Goal: Task Accomplishment & Management: Manage account settings

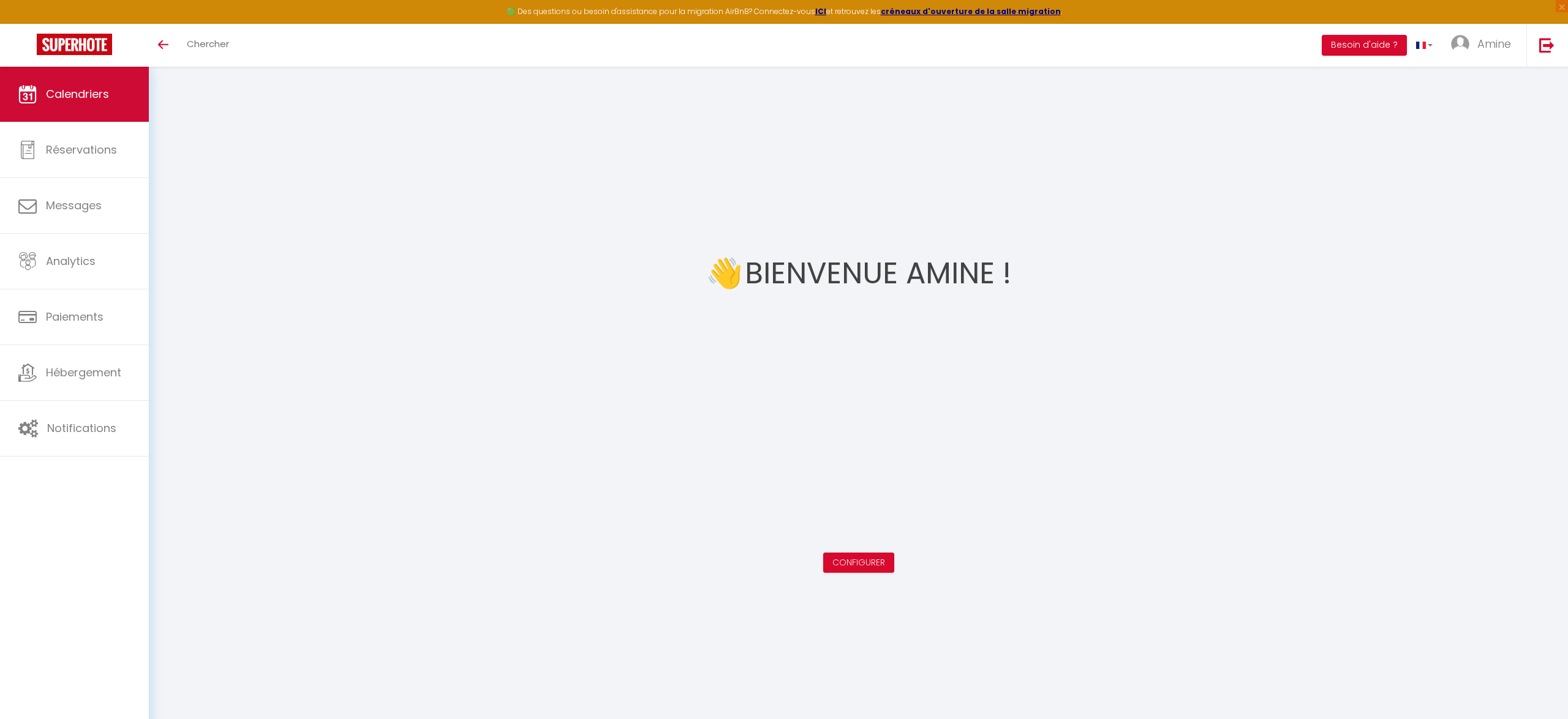
click at [75, 109] on link "Calendriers" at bounding box center [74, 94] width 149 height 55
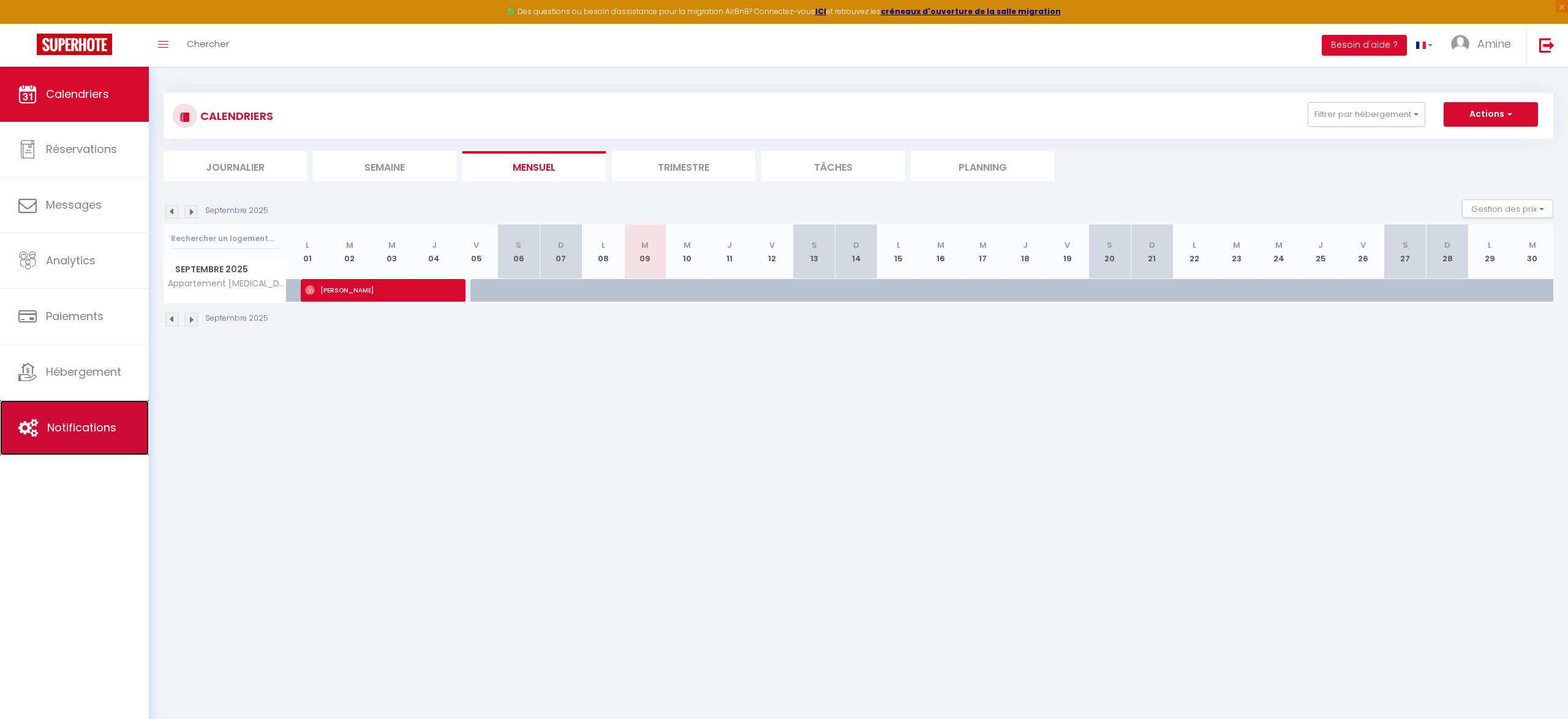
click at [74, 411] on link "Notifications" at bounding box center [74, 428] width 149 height 55
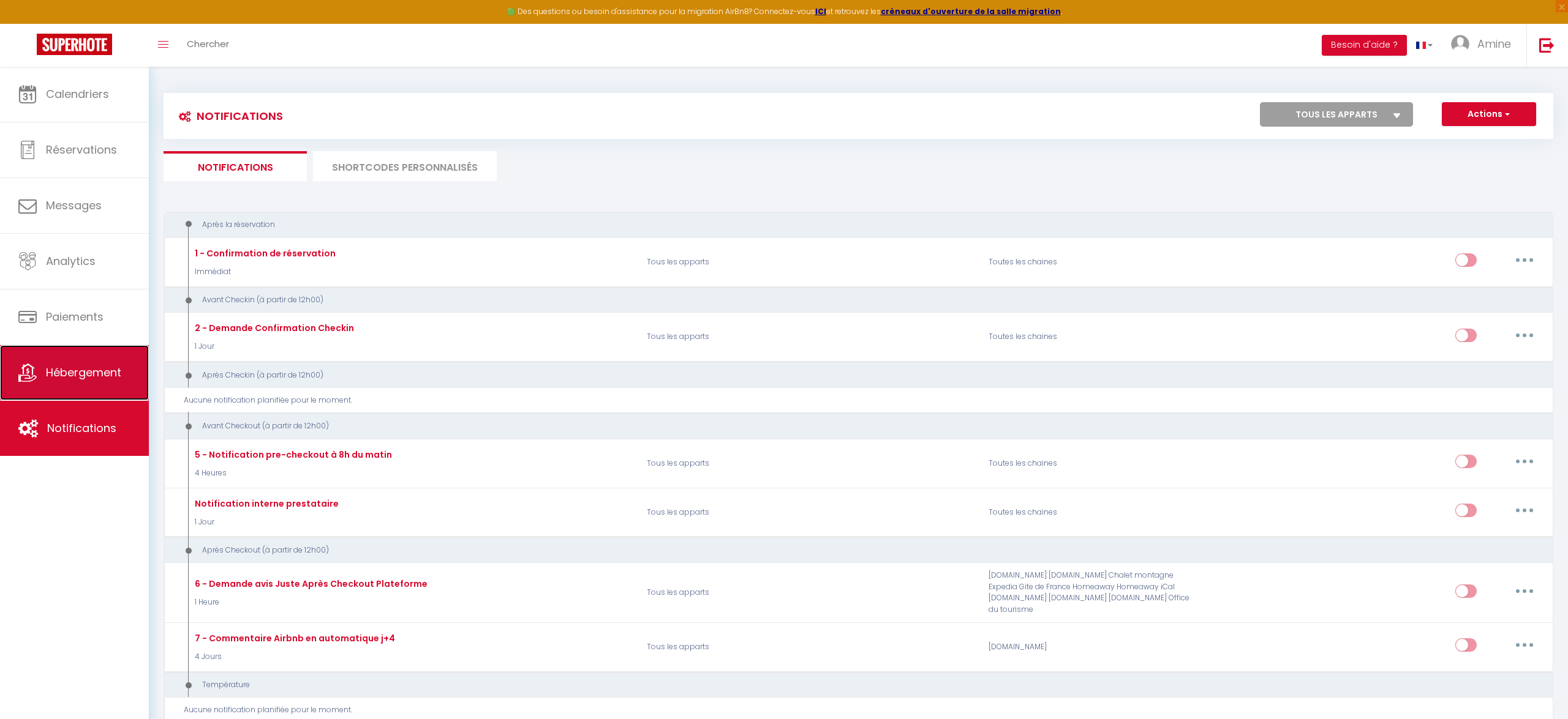
click at [131, 371] on link "Hébergement" at bounding box center [74, 372] width 149 height 55
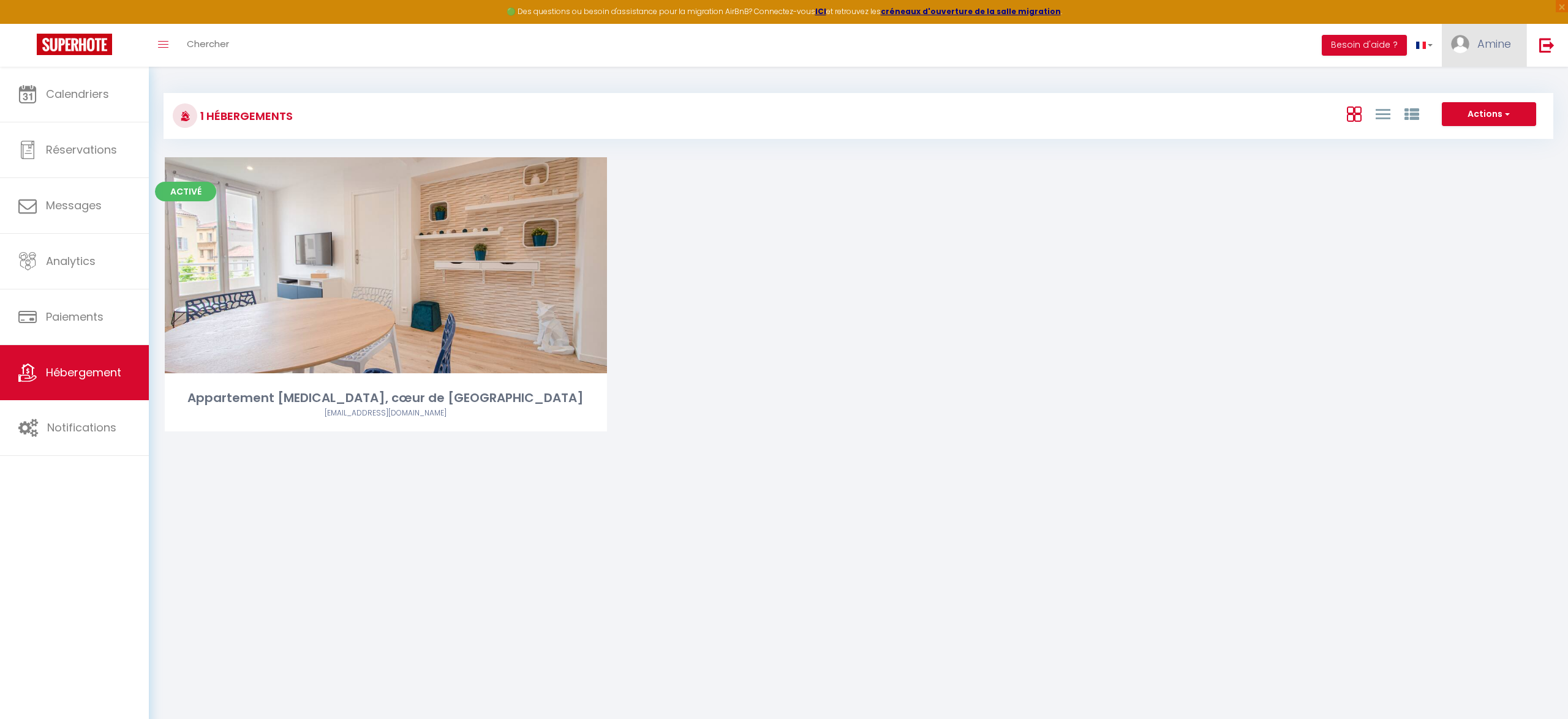
click at [1518, 48] on link "Amine" at bounding box center [1484, 45] width 84 height 43
click at [1499, 88] on link "Paramètres" at bounding box center [1476, 85] width 91 height 21
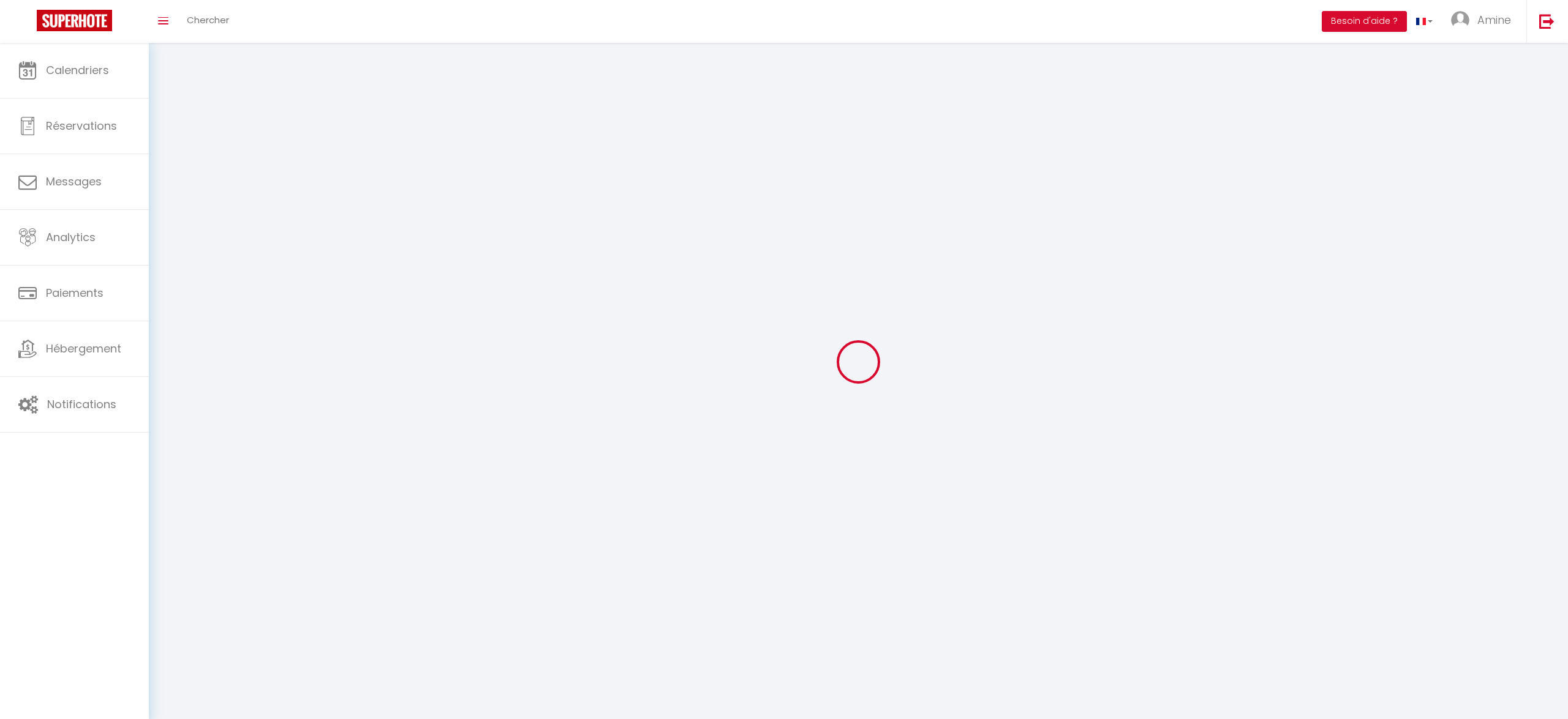
type input "Amine"
type input "[PERSON_NAME]"
type input "0761008171"
type input "[STREET_ADDRESS][PERSON_NAME]"
type input "06800"
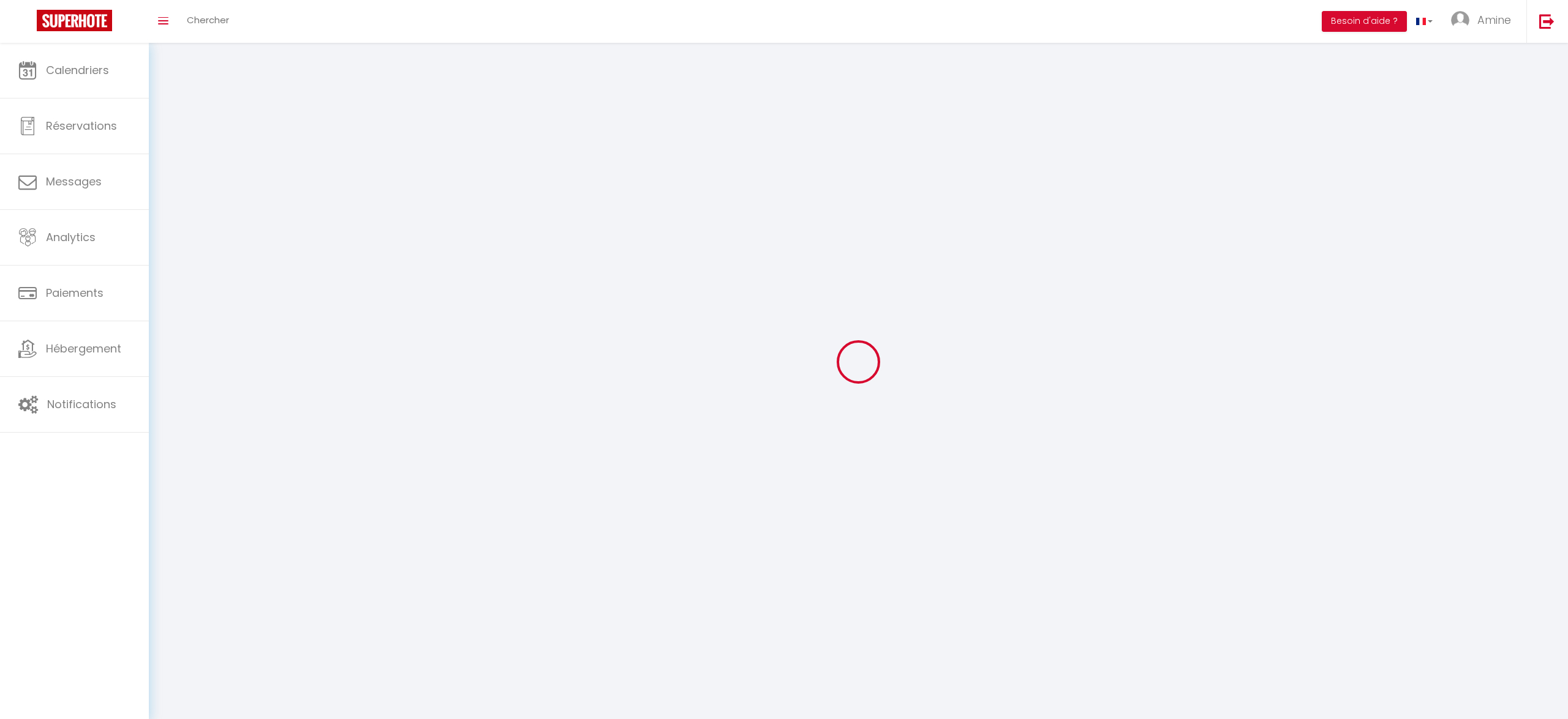
type input "CAGNES-SUR-MER"
type input "Izh2oHgEJTcNxuoYyW2EBgNCY"
type input "qJfVBjX4stDQ948hNUnKVQbSW"
type input "[URL][DOMAIN_NAME]"
select select "28"
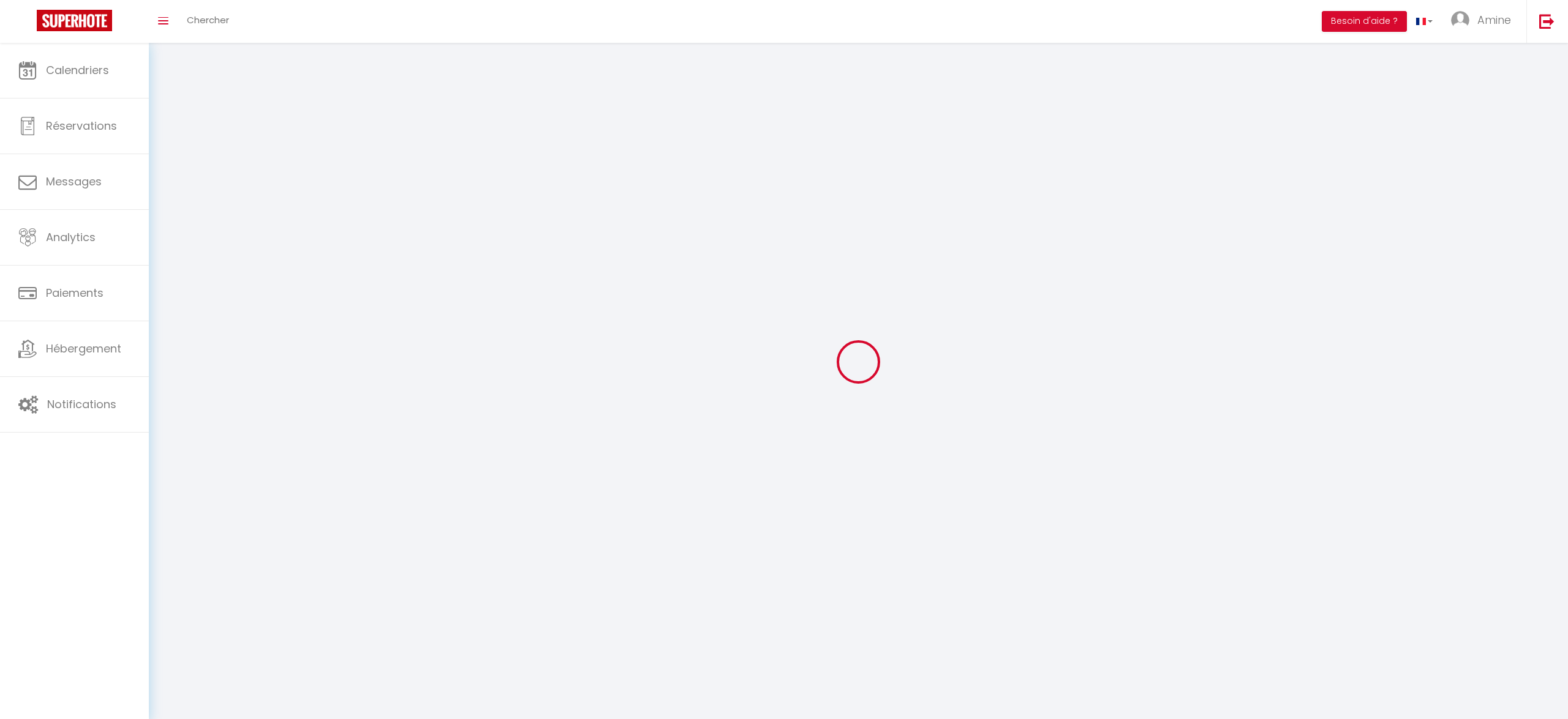
select select "fr"
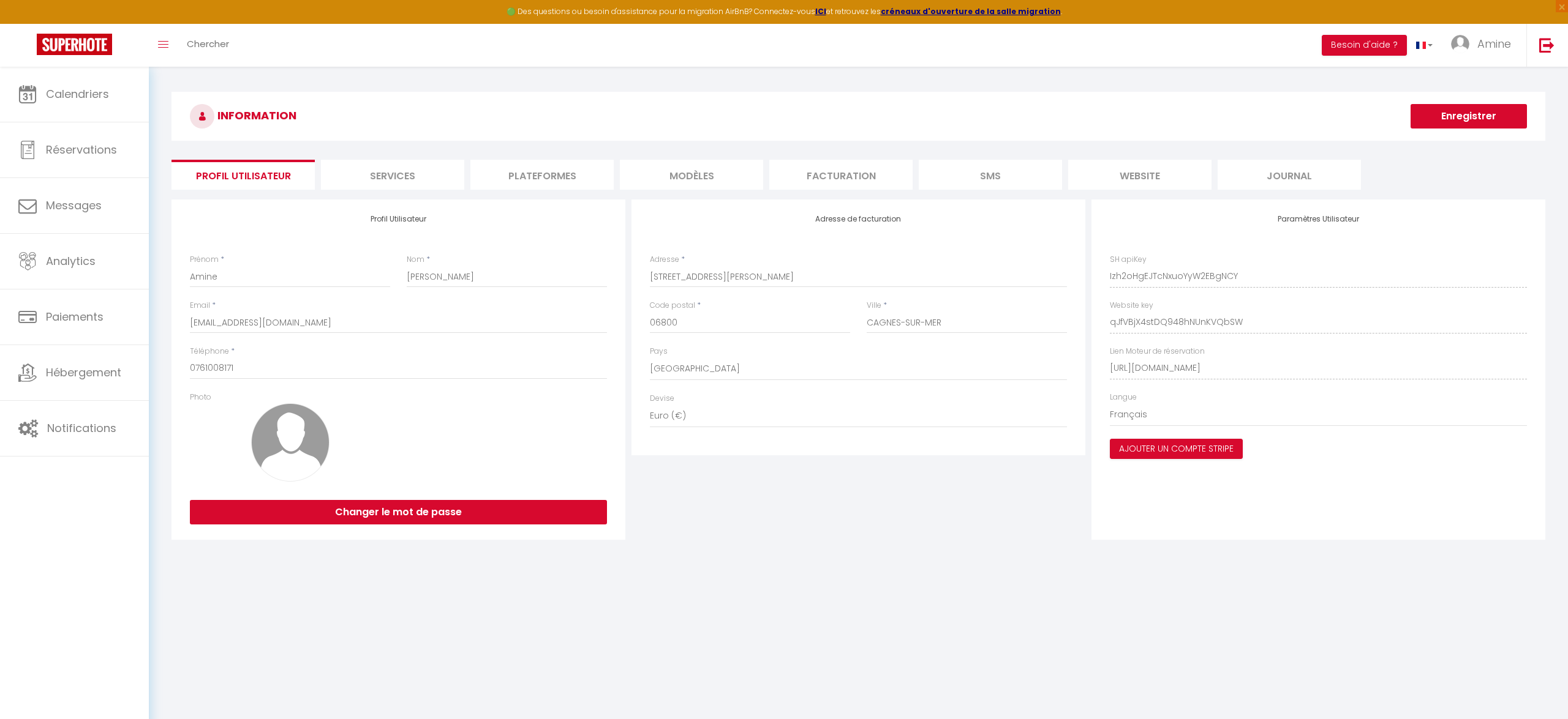
click at [417, 180] on li "Services" at bounding box center [393, 175] width 144 height 30
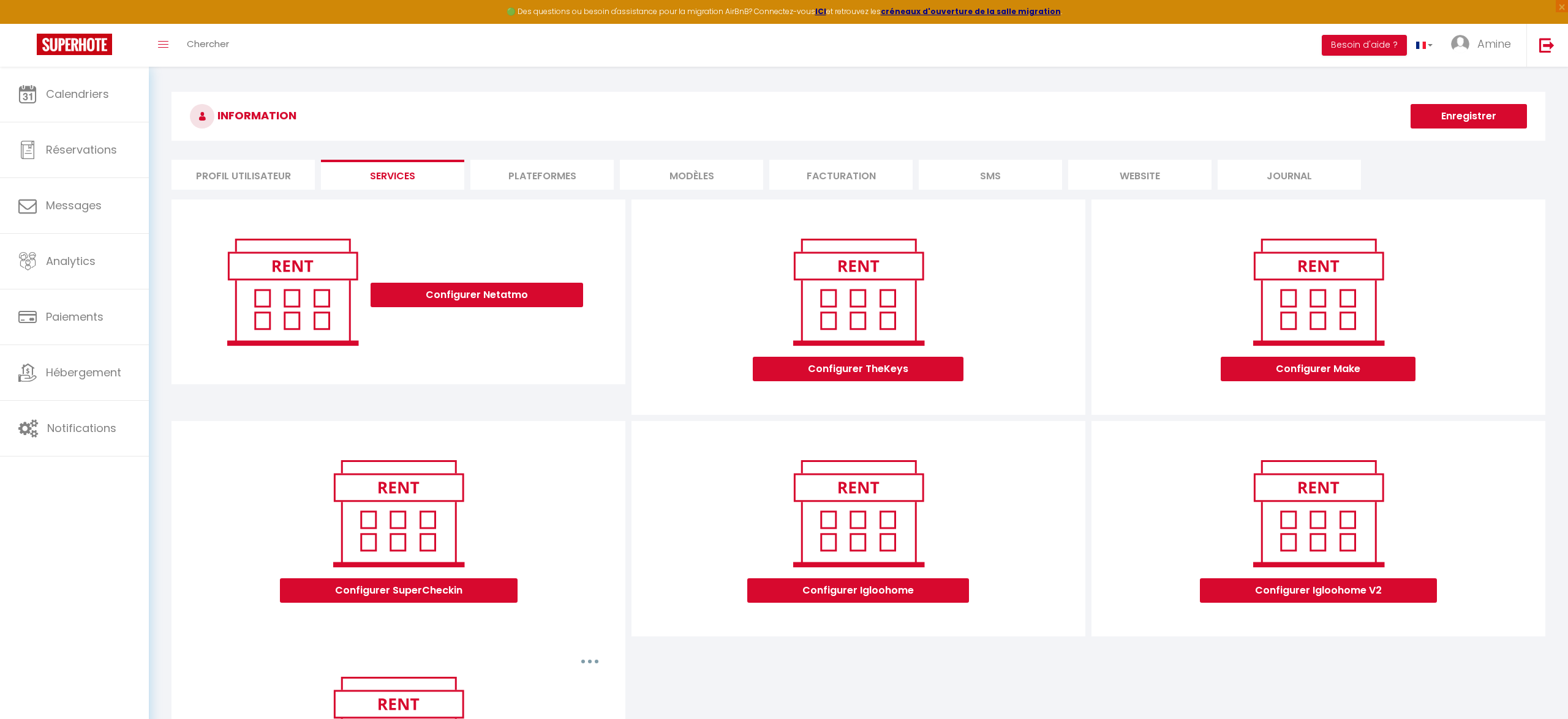
click at [567, 166] on li "Plateformes" at bounding box center [542, 175] width 144 height 30
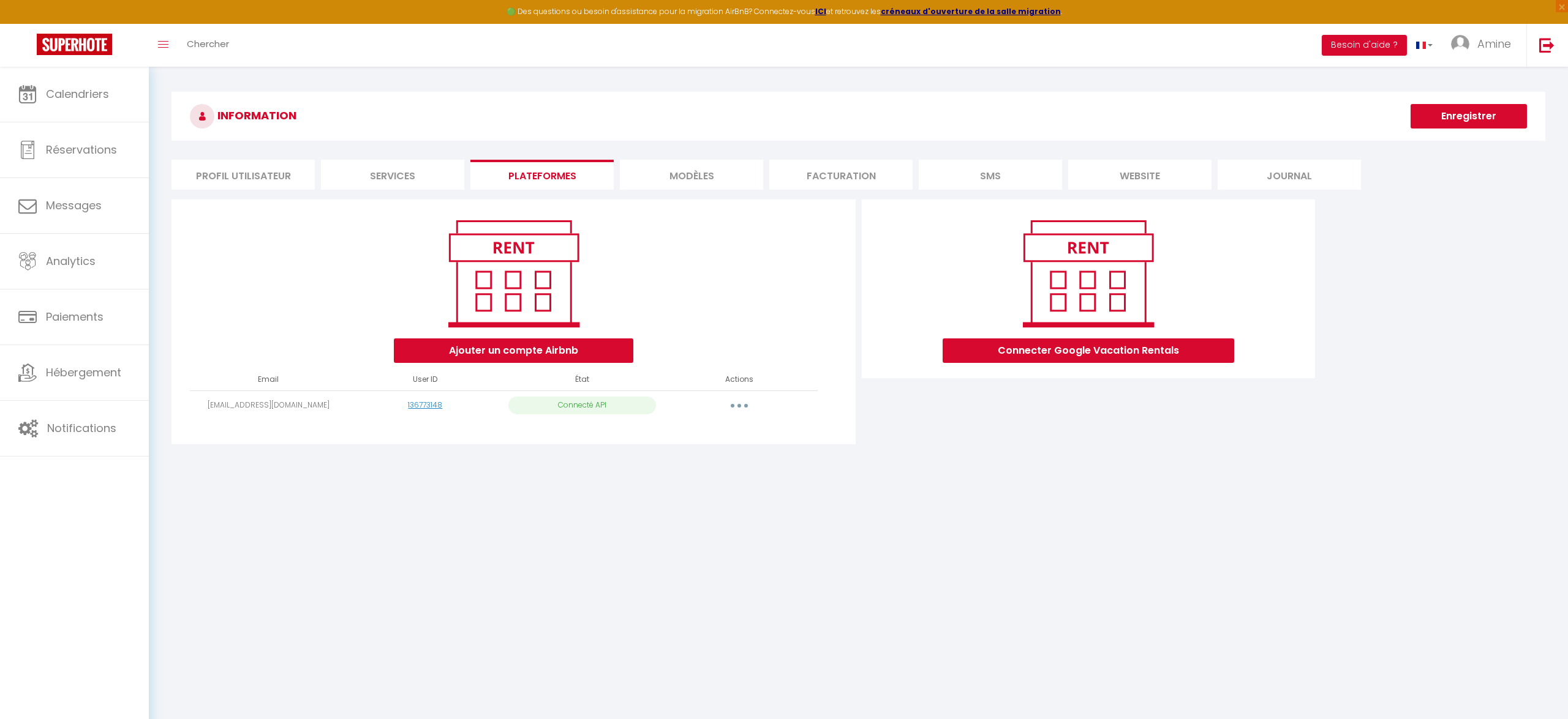
click at [756, 163] on li "MODÈLES" at bounding box center [691, 175] width 144 height 30
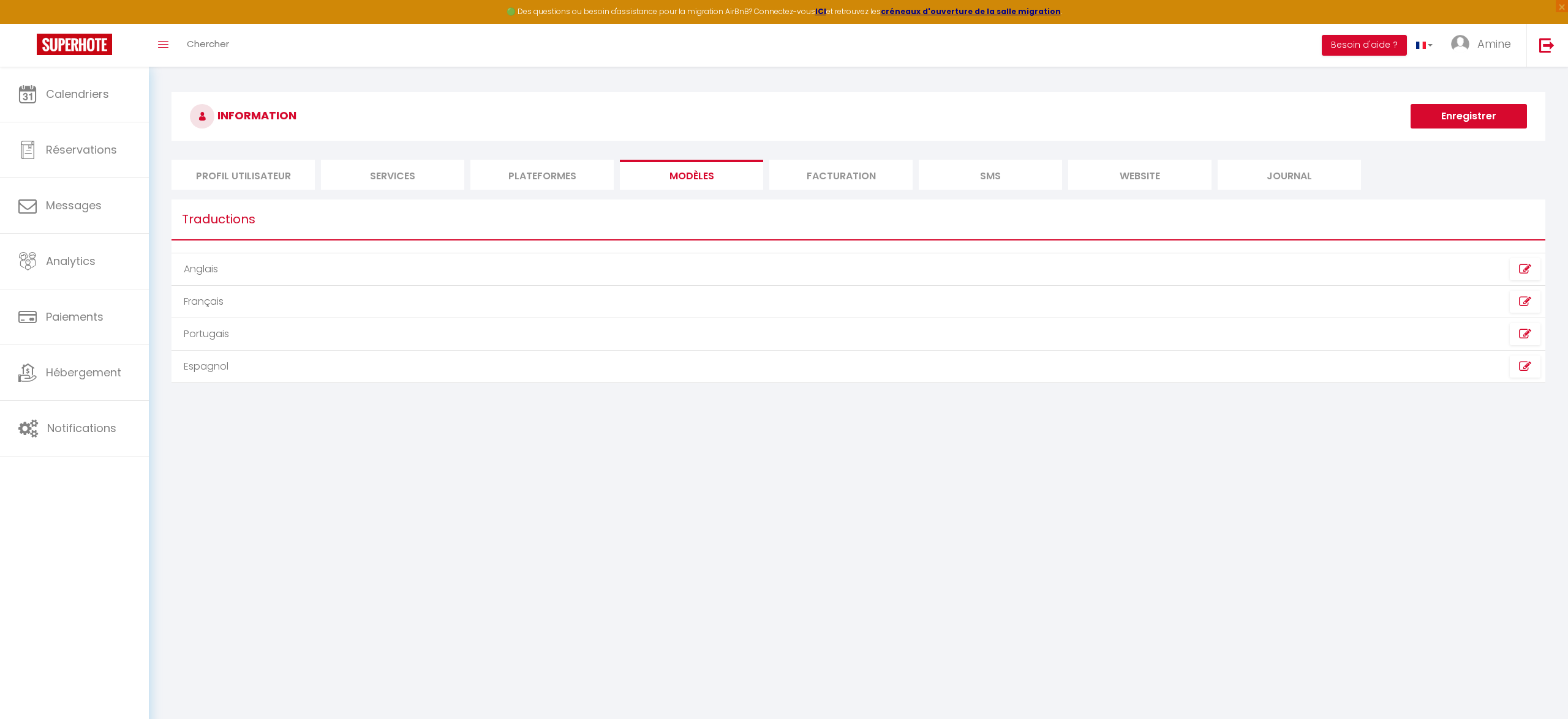
click at [835, 167] on li "Facturation" at bounding box center [840, 175] width 144 height 30
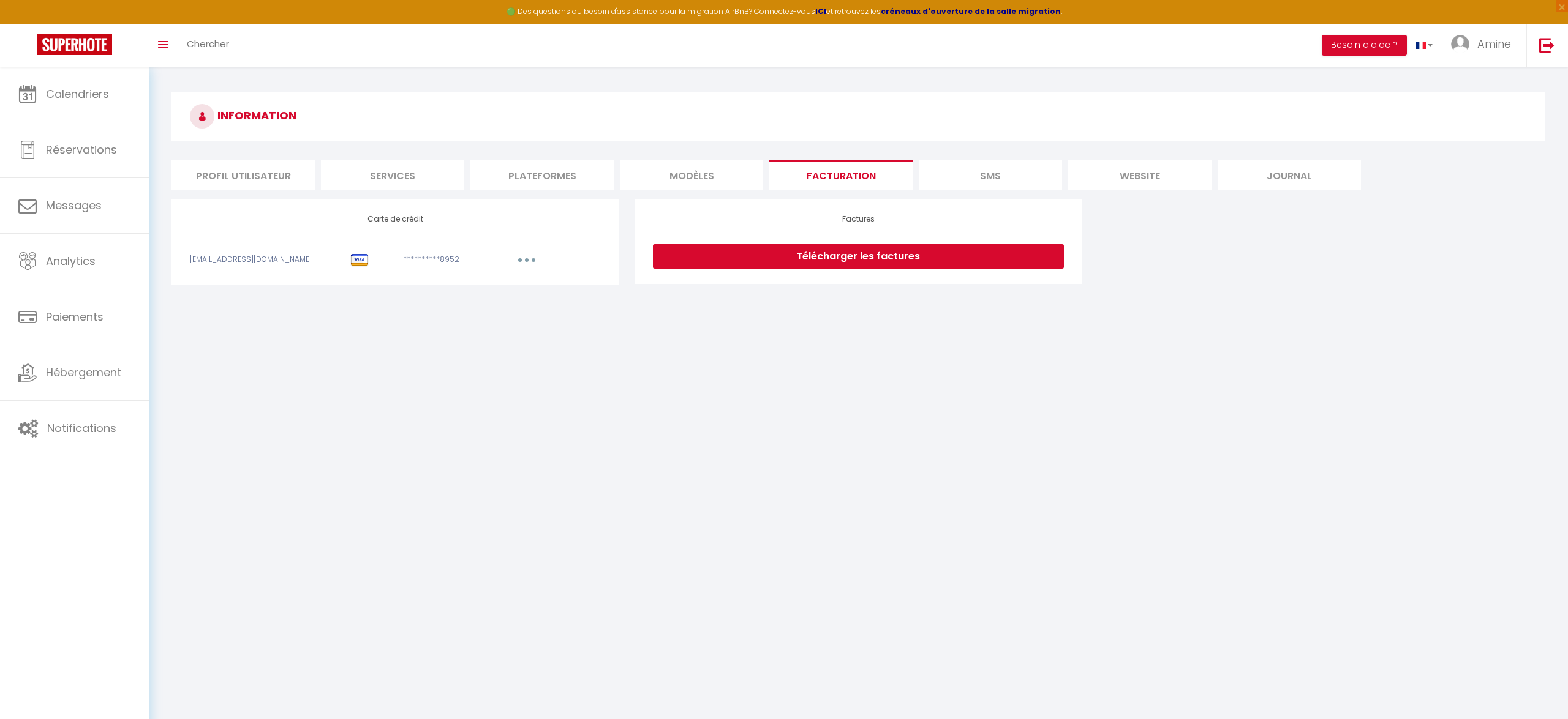
click at [942, 167] on li "SMS" at bounding box center [989, 175] width 144 height 30
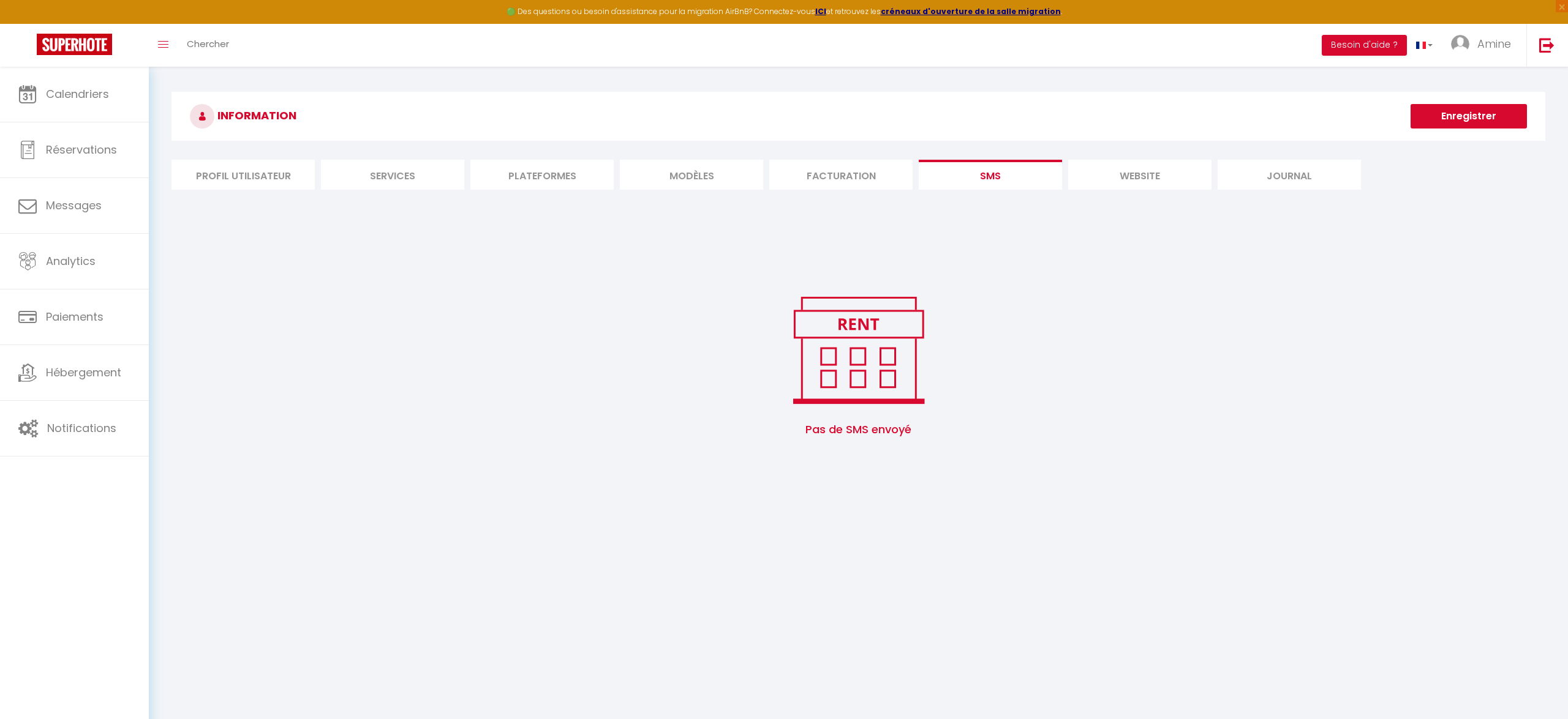
click at [1139, 161] on li "website" at bounding box center [1140, 175] width 144 height 30
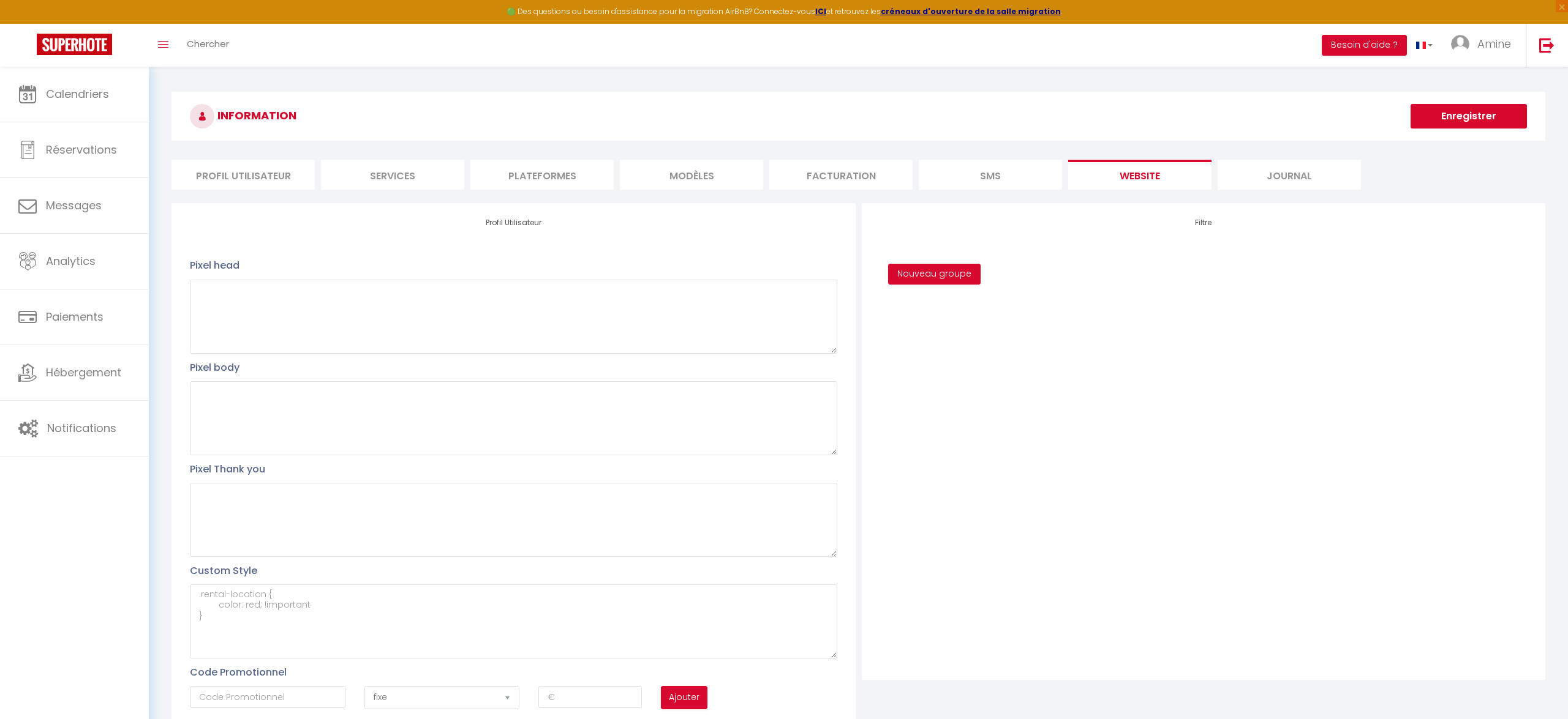
click at [1262, 182] on li "Journal" at bounding box center [1289, 175] width 144 height 30
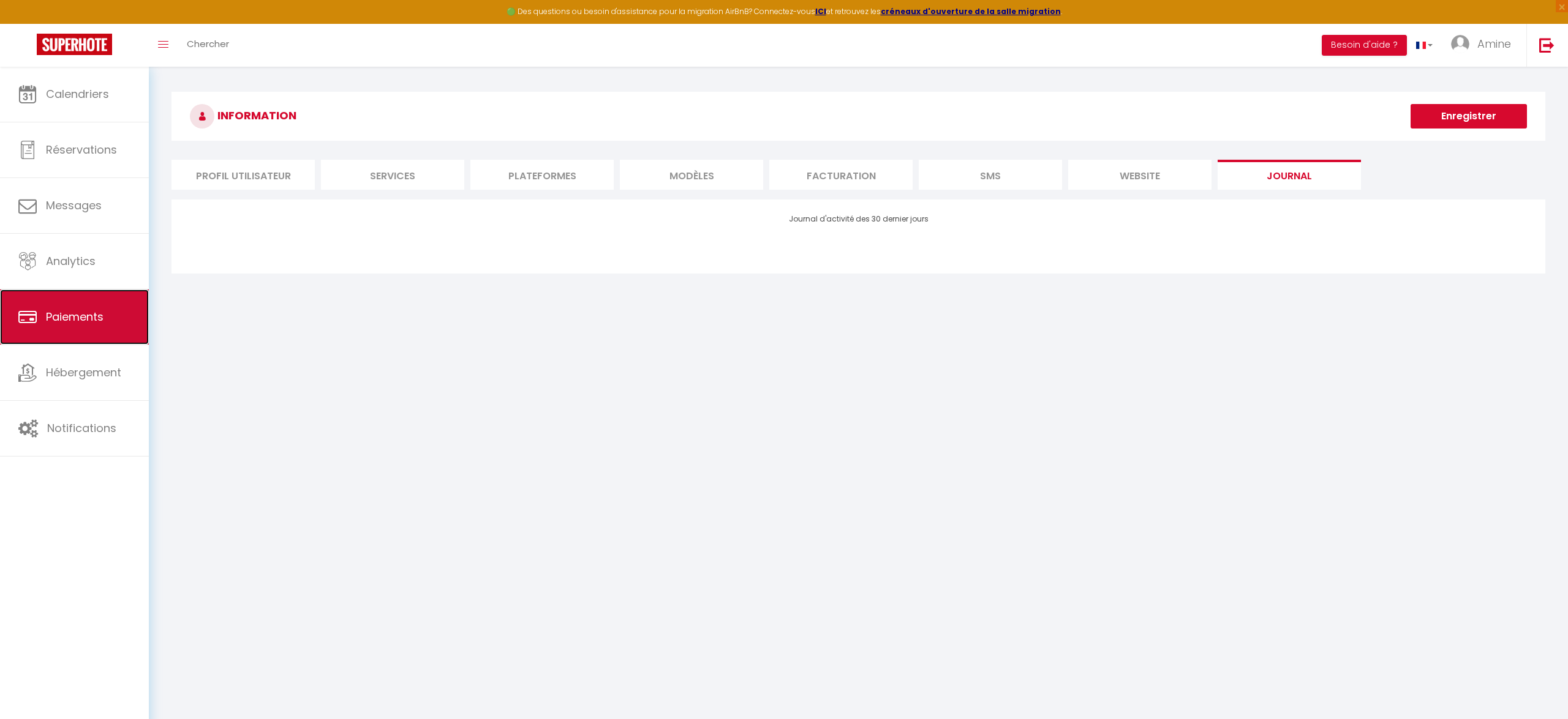
click at [74, 322] on span "Paiements" at bounding box center [74, 317] width 58 height 16
select select "2"
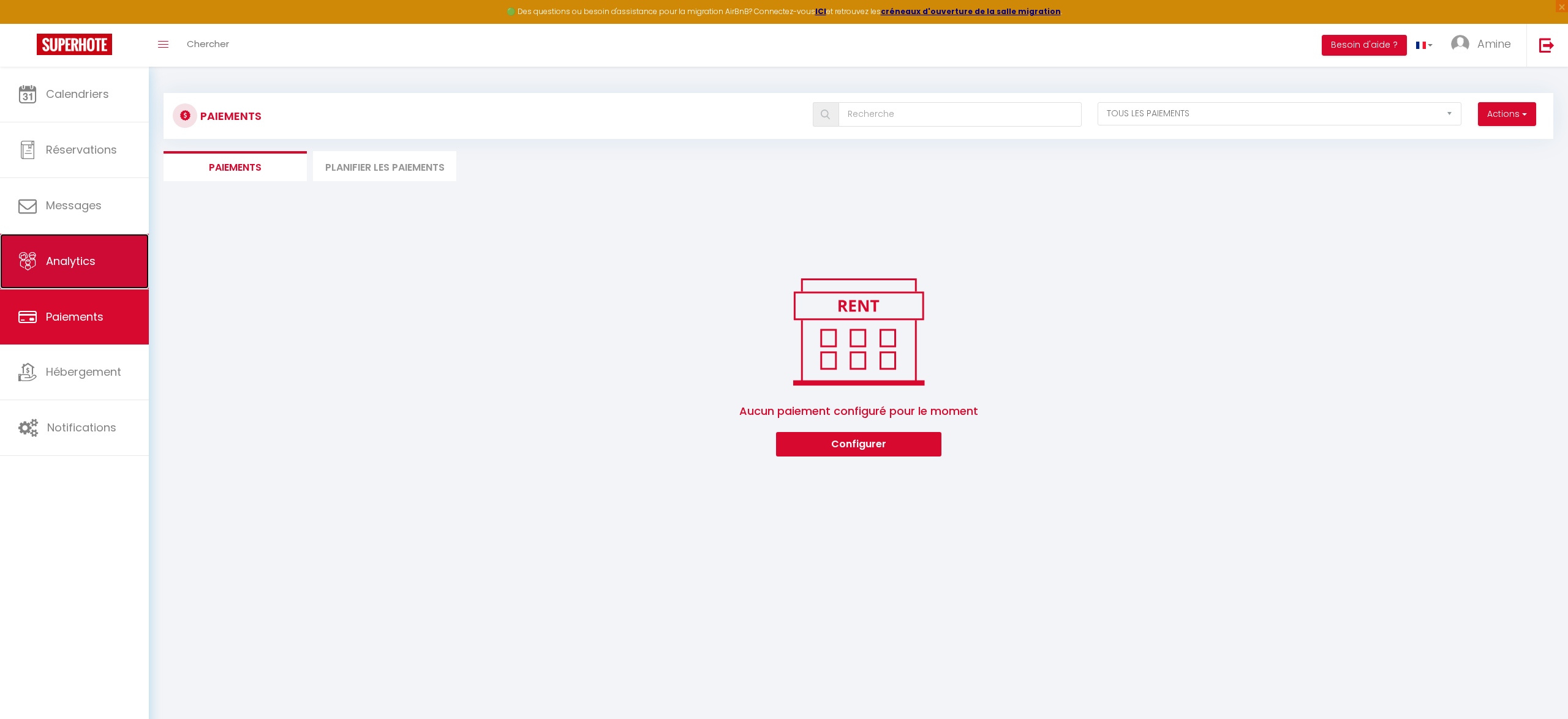
click at [81, 282] on link "Analytics" at bounding box center [74, 262] width 149 height 55
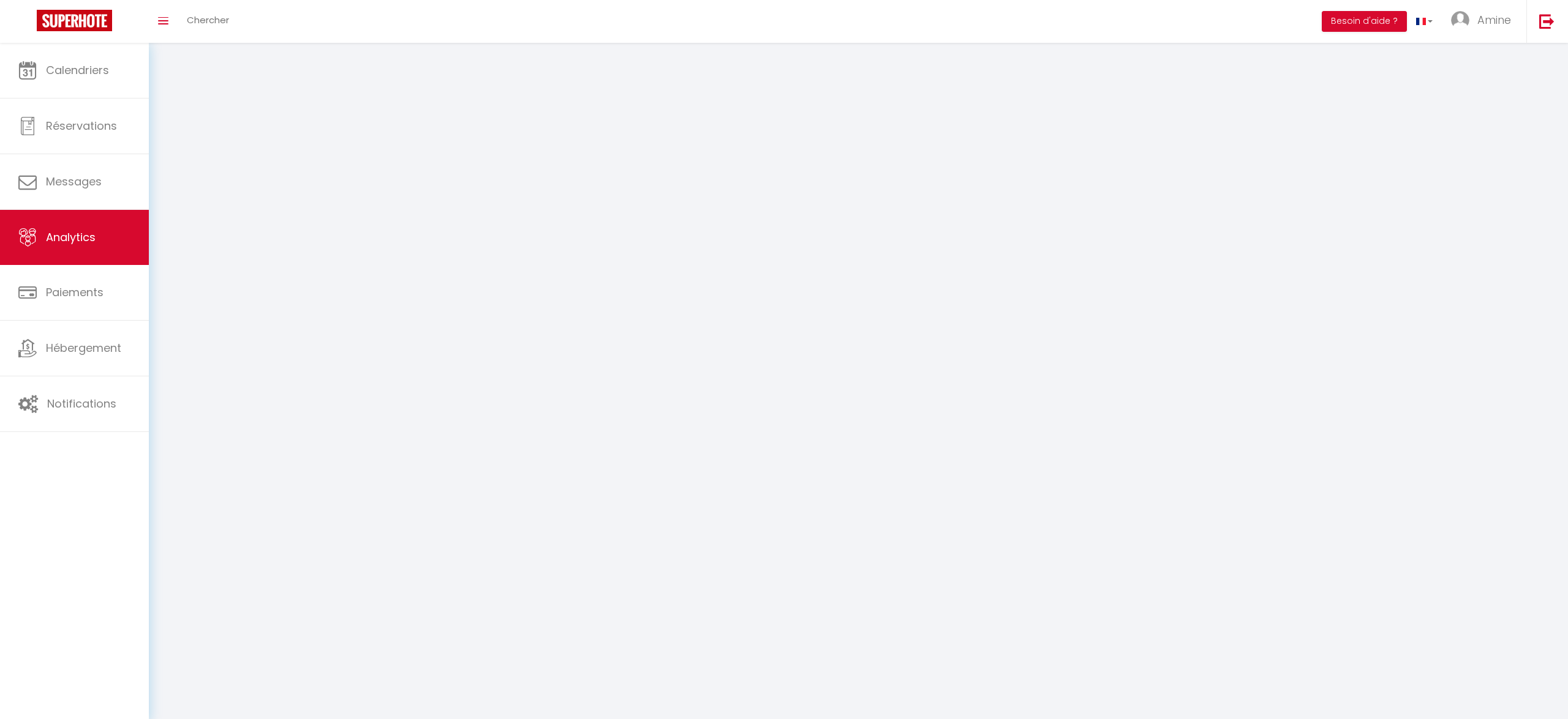
select select "2025"
select select "9"
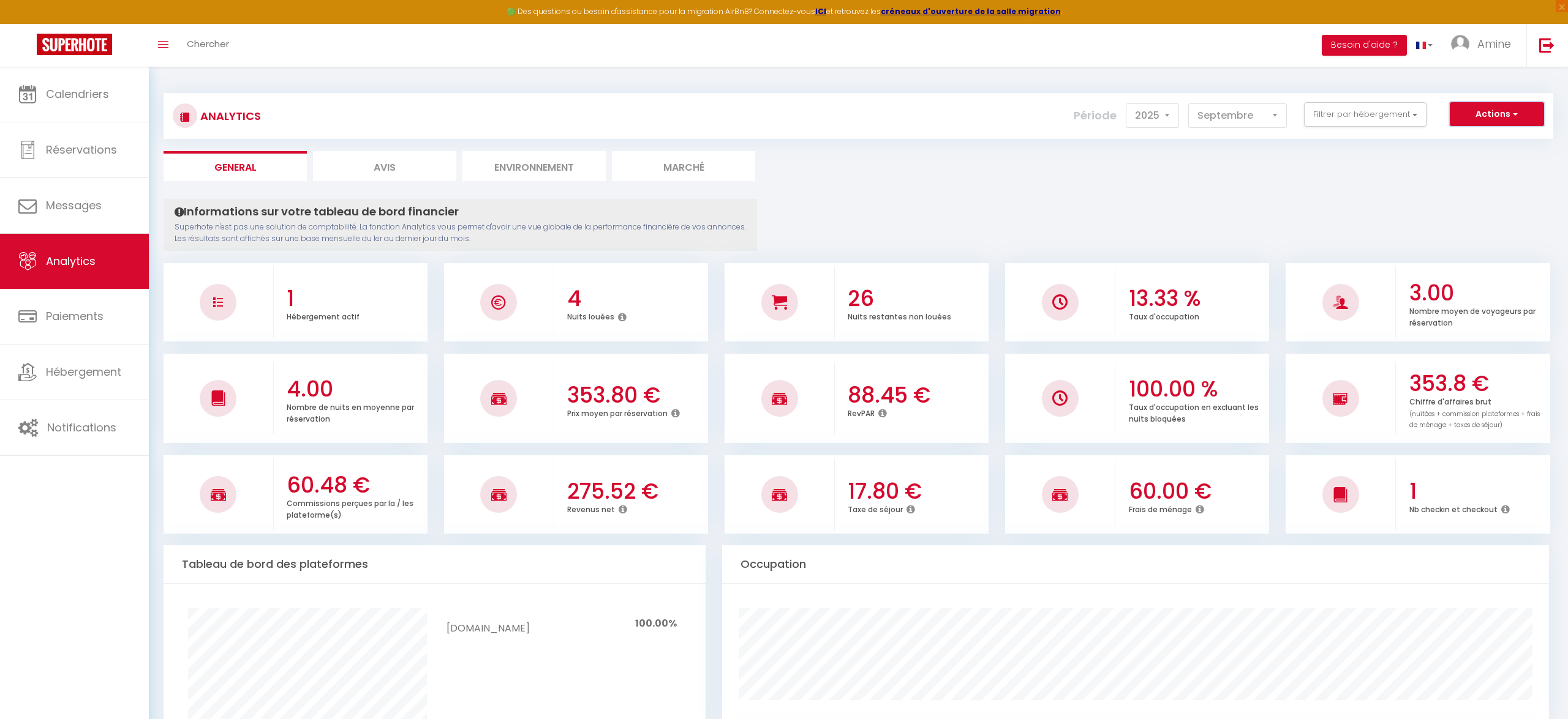
click at [1492, 108] on button "Actions" at bounding box center [1496, 114] width 94 height 25
click at [1455, 136] on link "Génération SuperConciergerie" at bounding box center [1465, 140] width 155 height 16
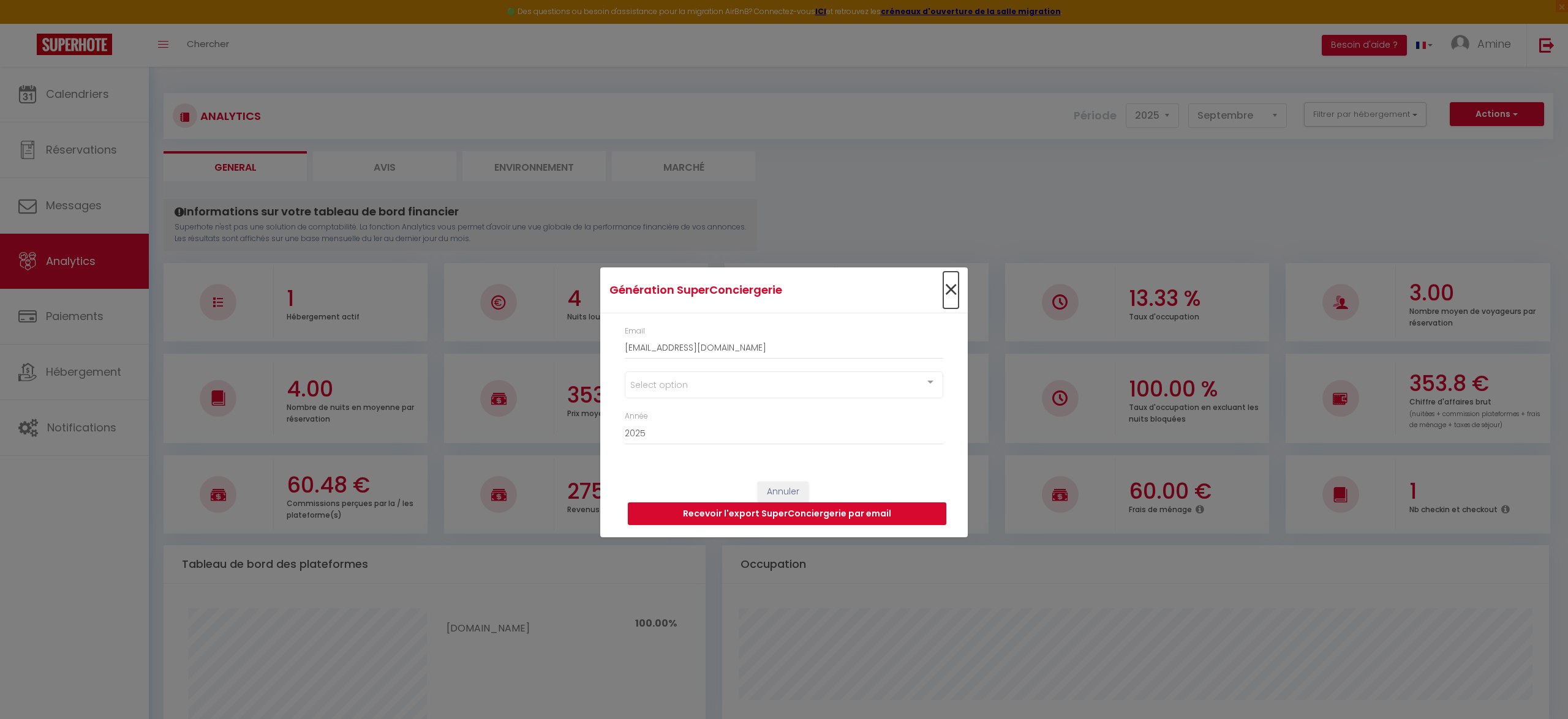
click at [956, 289] on span "×" at bounding box center [950, 290] width 16 height 37
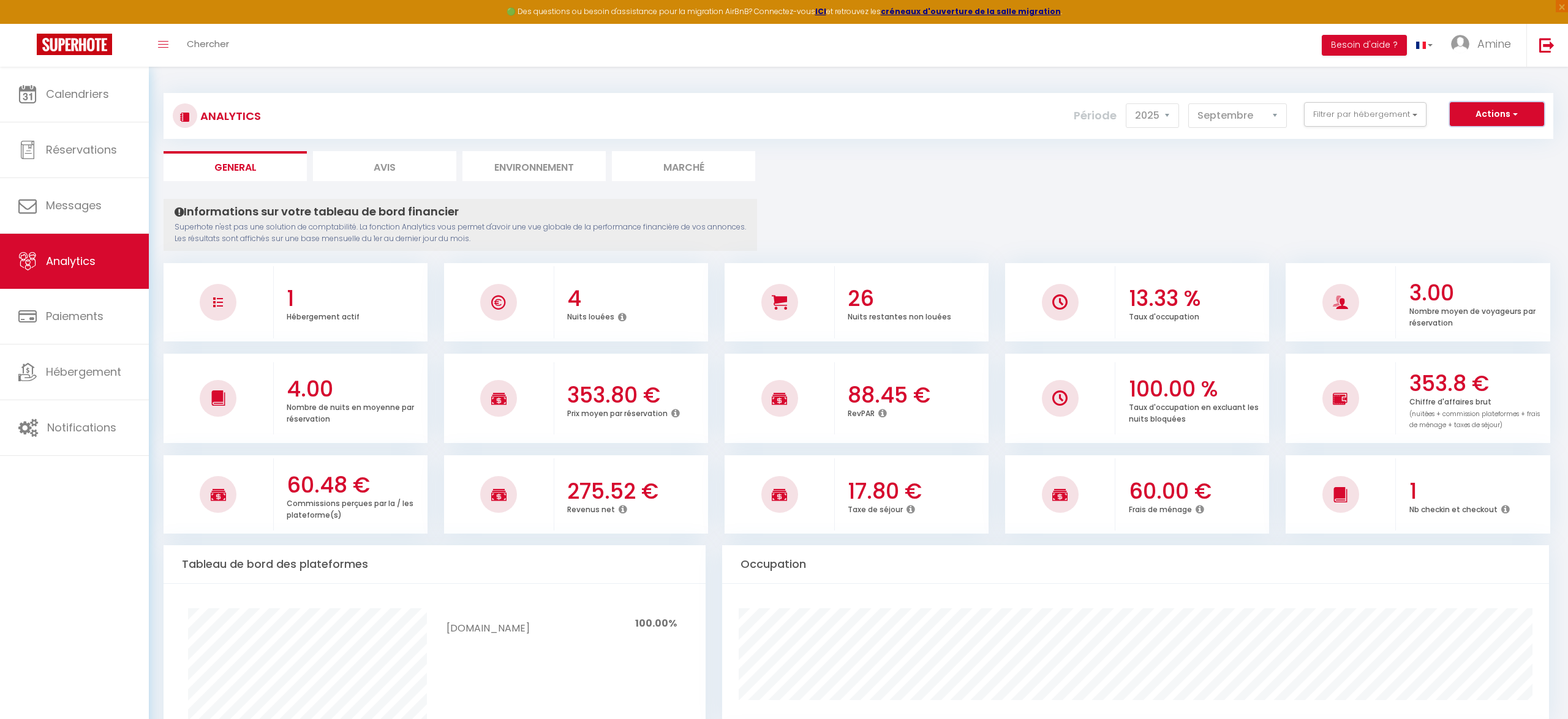
click at [1476, 107] on button "Actions" at bounding box center [1496, 114] width 94 height 25
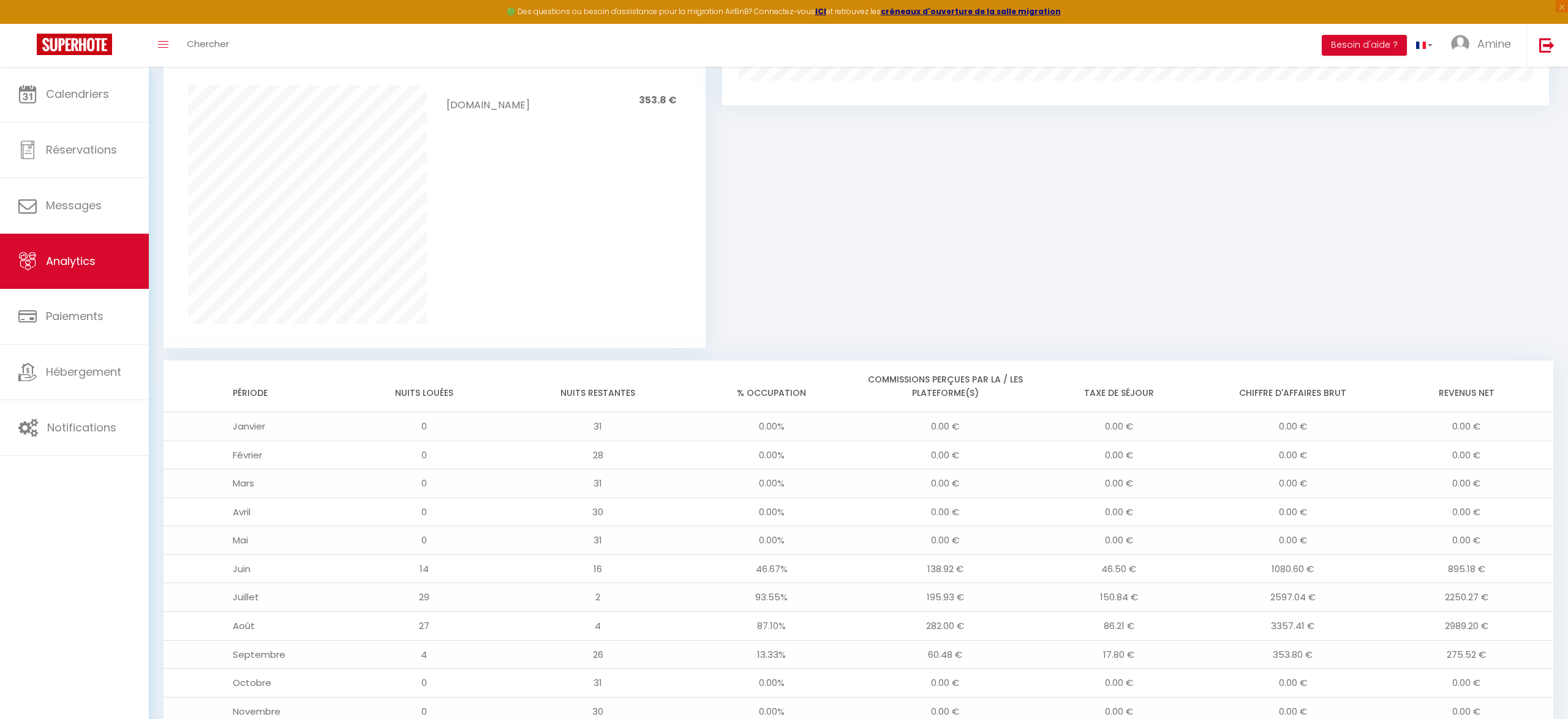
scroll to position [919, 0]
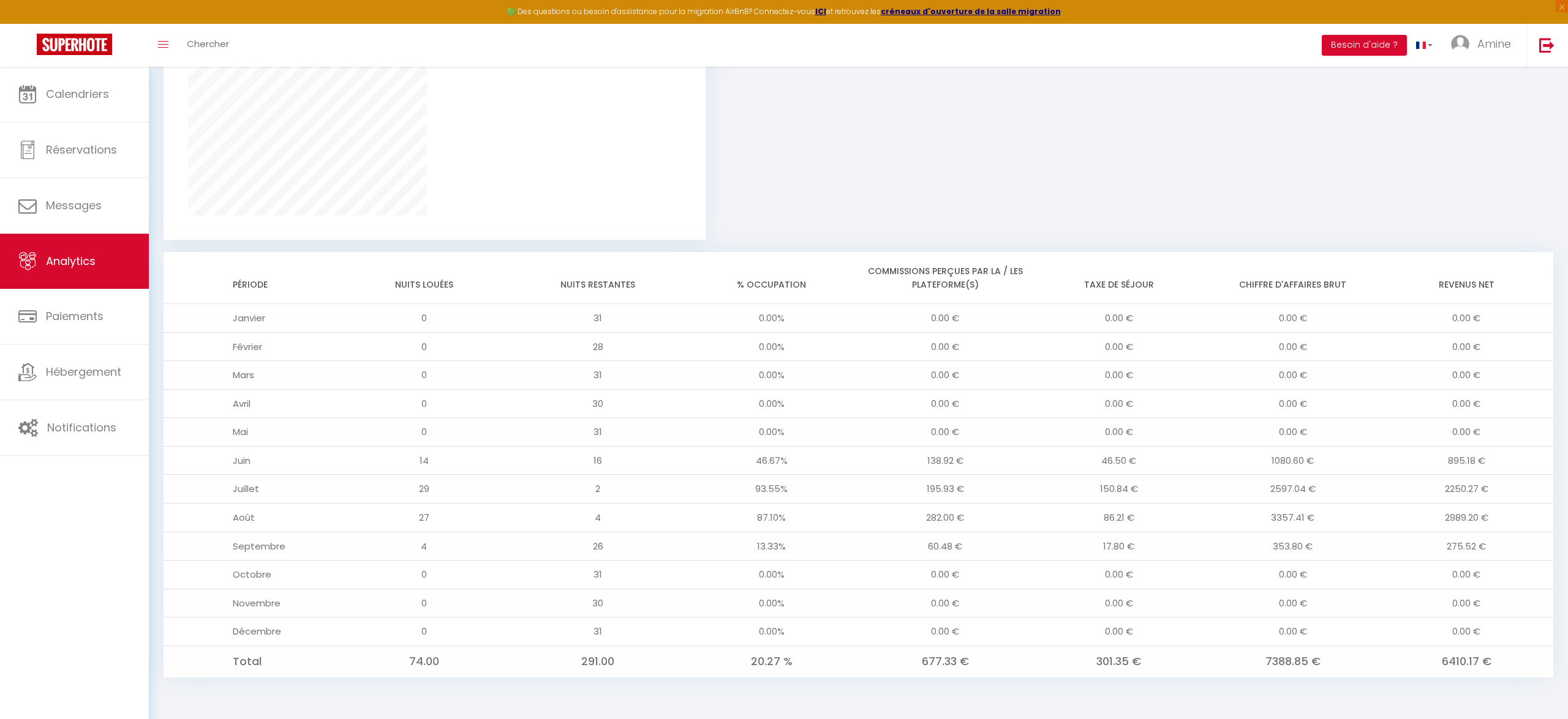
click at [110, 206] on link "Messages" at bounding box center [74, 206] width 149 height 55
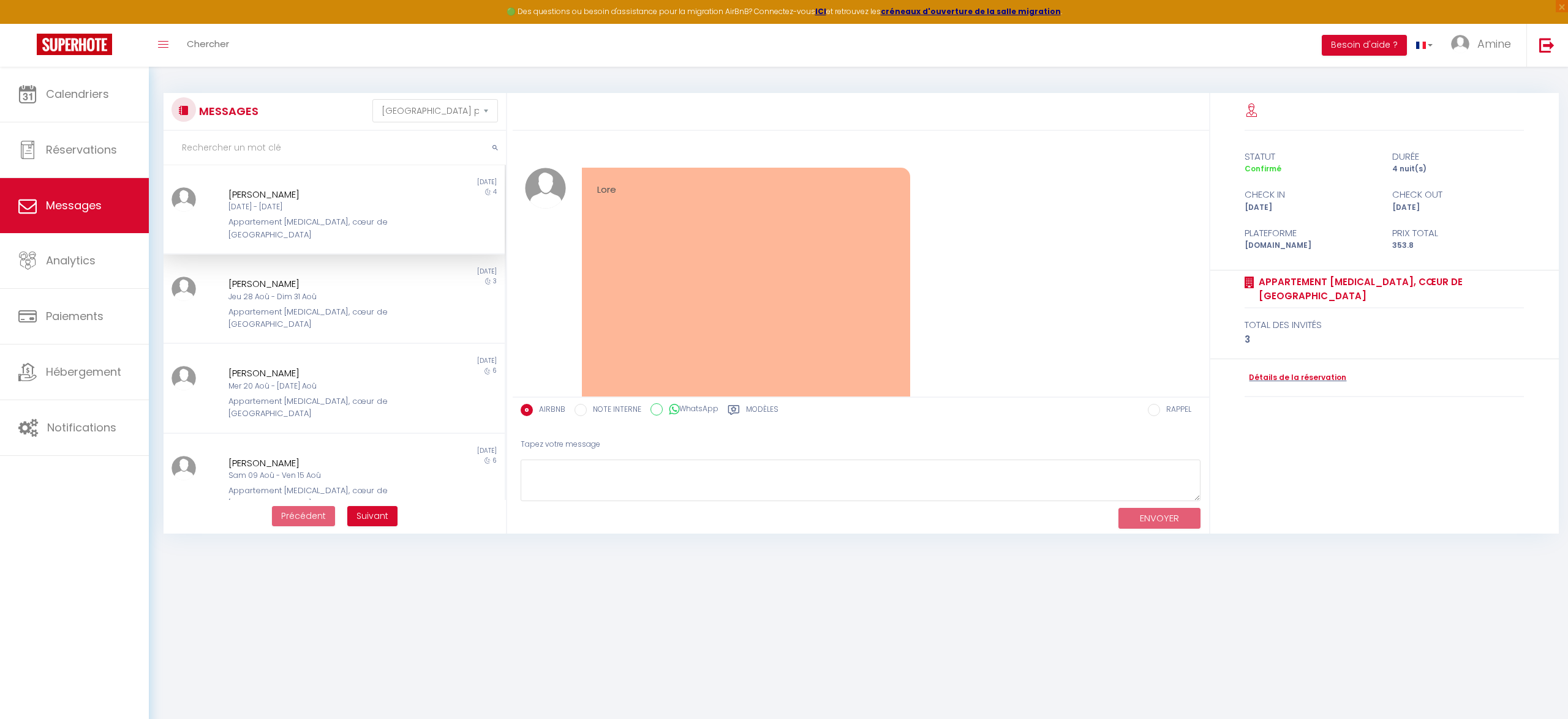
scroll to position [5752, 0]
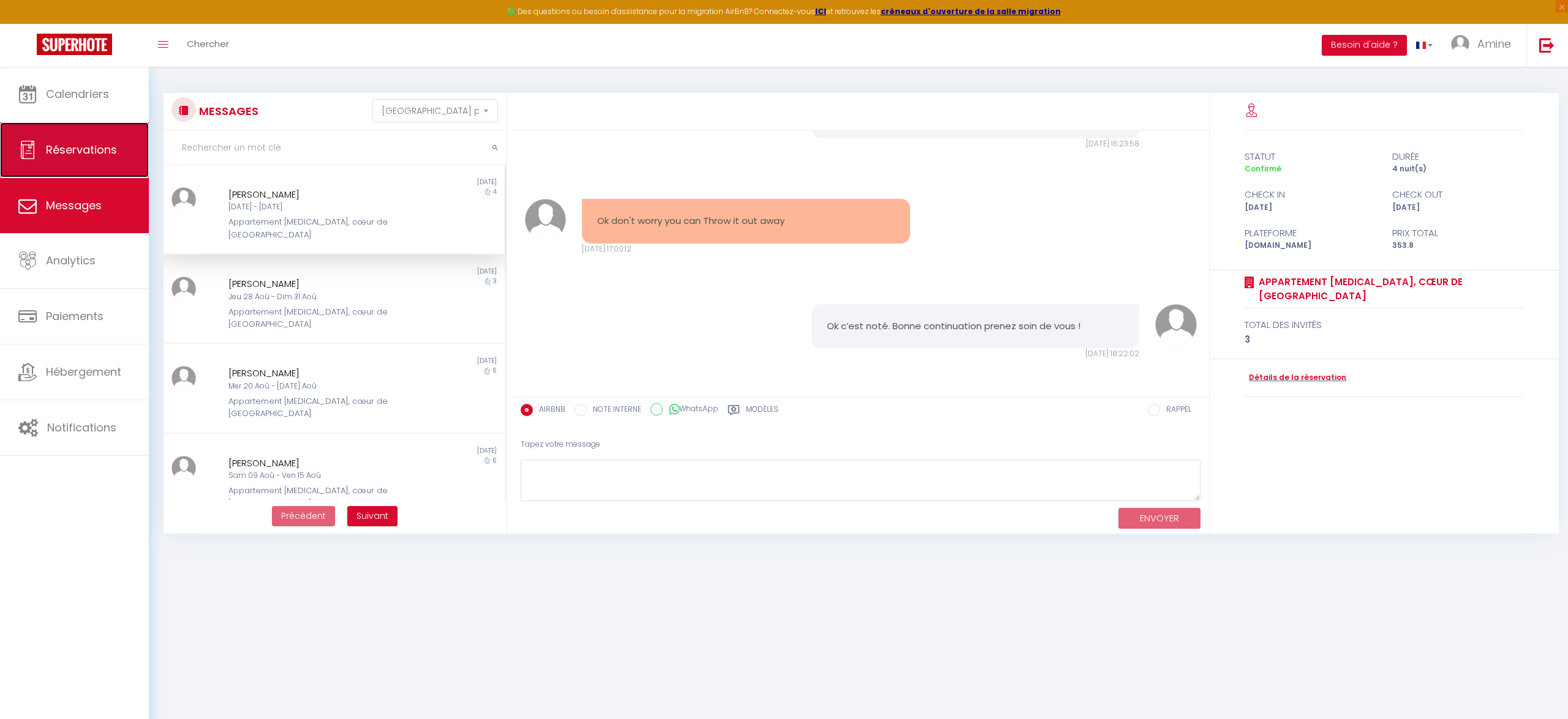
click at [60, 145] on span "Réservations" at bounding box center [81, 149] width 71 height 16
select select "not_cancelled"
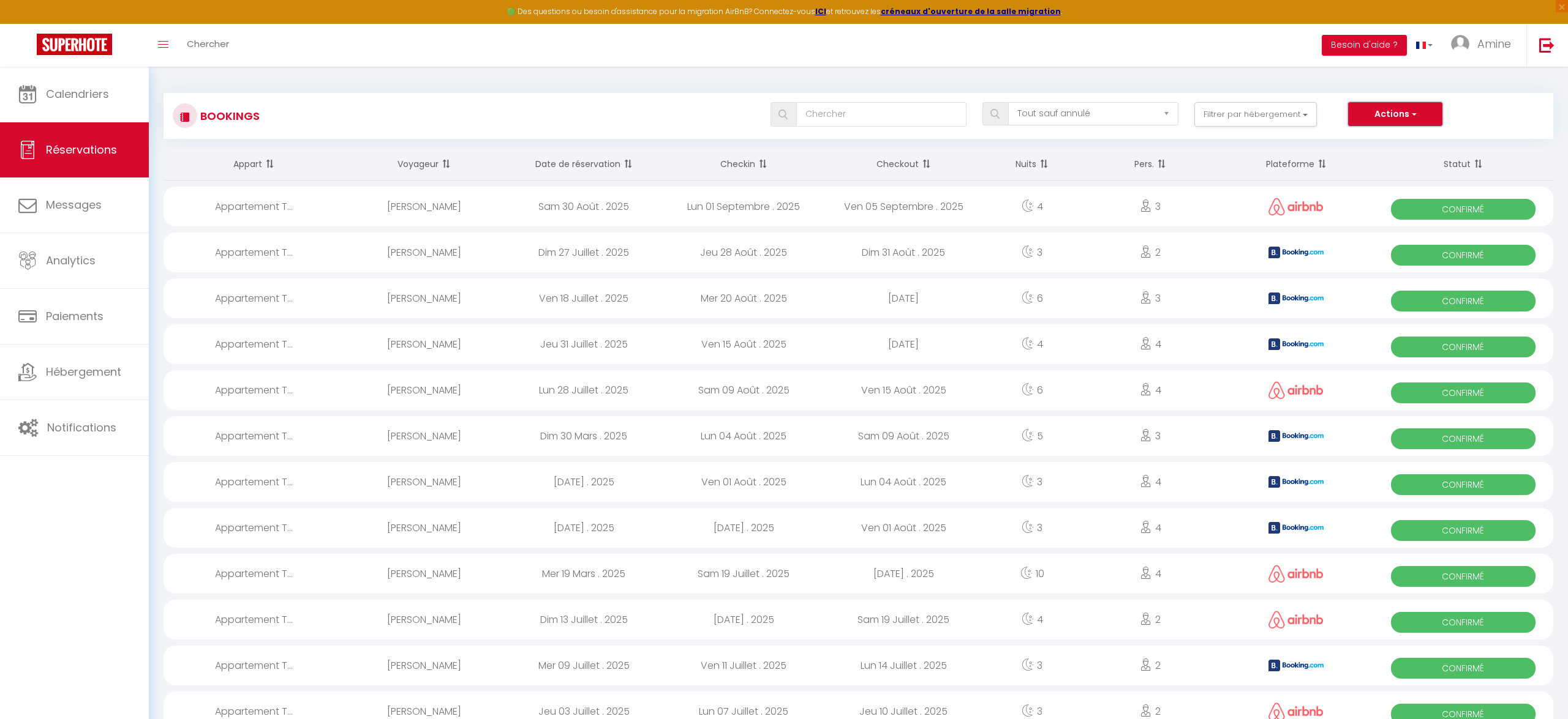
click at [1395, 117] on button "Actions" at bounding box center [1394, 114] width 94 height 25
click at [1398, 153] on link "Exporter les réservations" at bounding box center [1376, 156] width 131 height 16
type input "[EMAIL_ADDRESS][DOMAIN_NAME]"
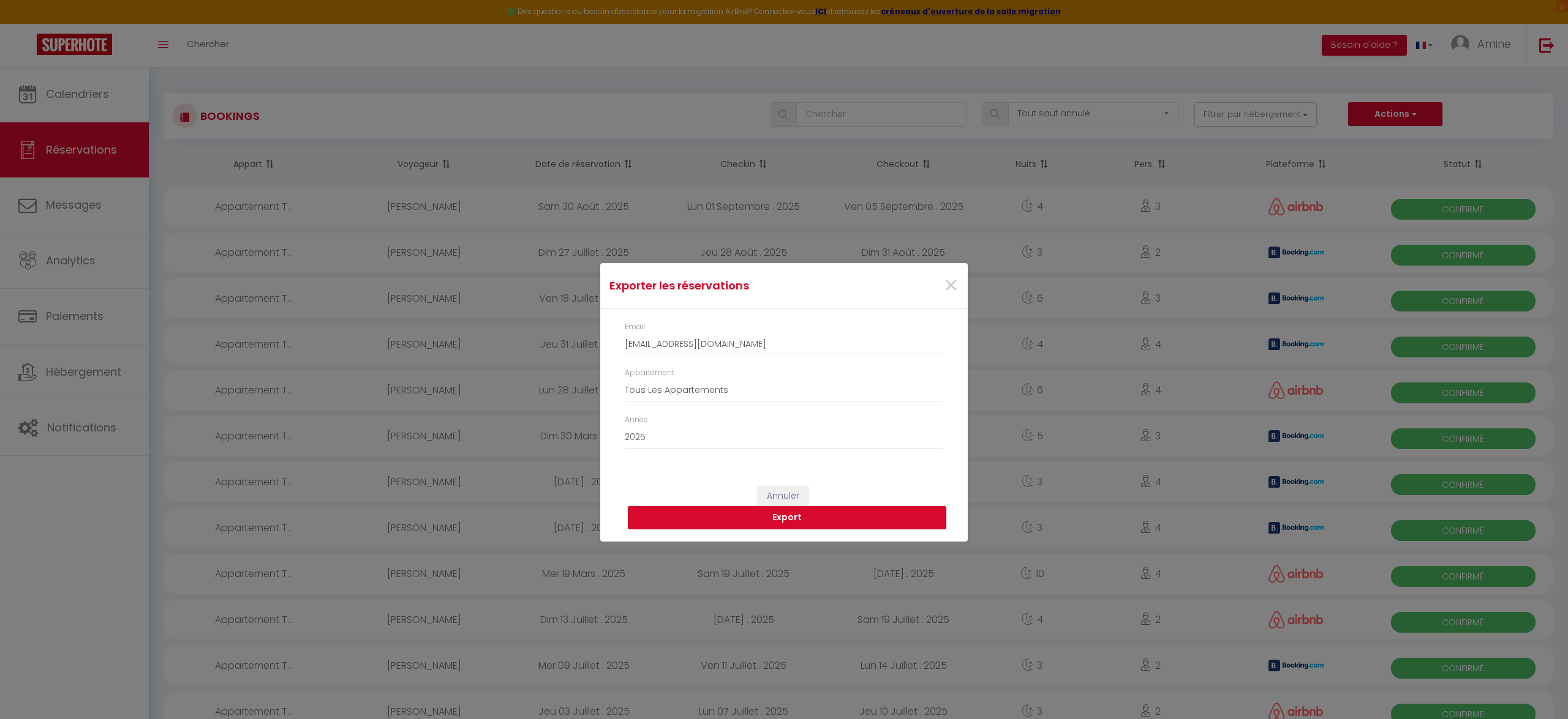
click at [695, 374] on div "Appartement Tous Les Appartements Appartement [MEDICAL_DATA], cœur de [GEOGRAPH…" at bounding box center [784, 384] width 319 height 35
click at [693, 387] on select "Tous Les Appartements Appartement [MEDICAL_DATA], cœur de [GEOGRAPHIC_DATA]" at bounding box center [784, 390] width 319 height 23
select select "67825"
click at [624, 379] on select "Tous Les Appartements Appartement [MEDICAL_DATA], cœur de [GEOGRAPHIC_DATA]" at bounding box center [784, 390] width 319 height 23
click at [727, 520] on button "Export" at bounding box center [787, 517] width 319 height 23
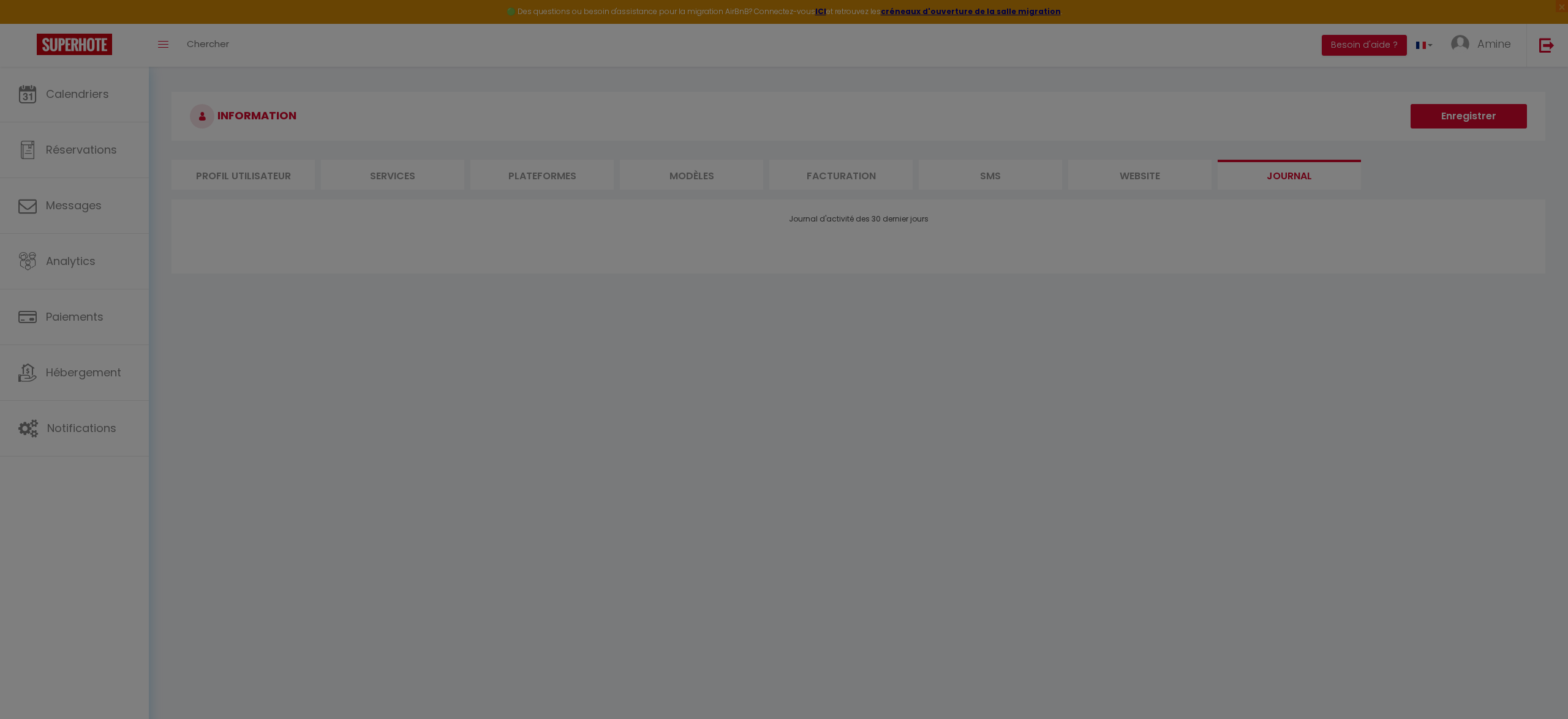
click at [722, 456] on div at bounding box center [784, 360] width 1568 height 719
click at [133, 171] on div at bounding box center [784, 360] width 1568 height 719
click at [393, 64] on div at bounding box center [784, 360] width 1568 height 719
select select "not_cancelled"
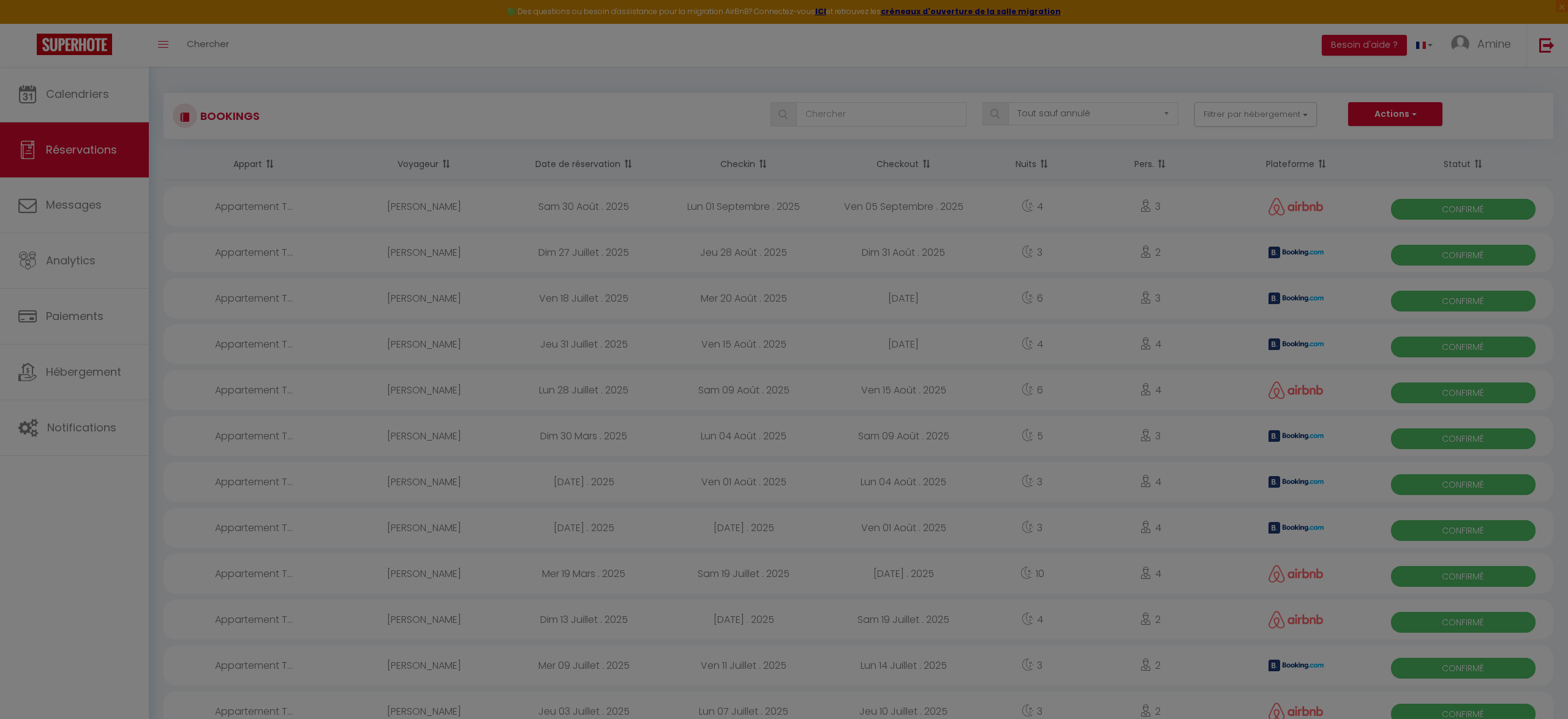
click at [59, 86] on div at bounding box center [784, 360] width 1568 height 719
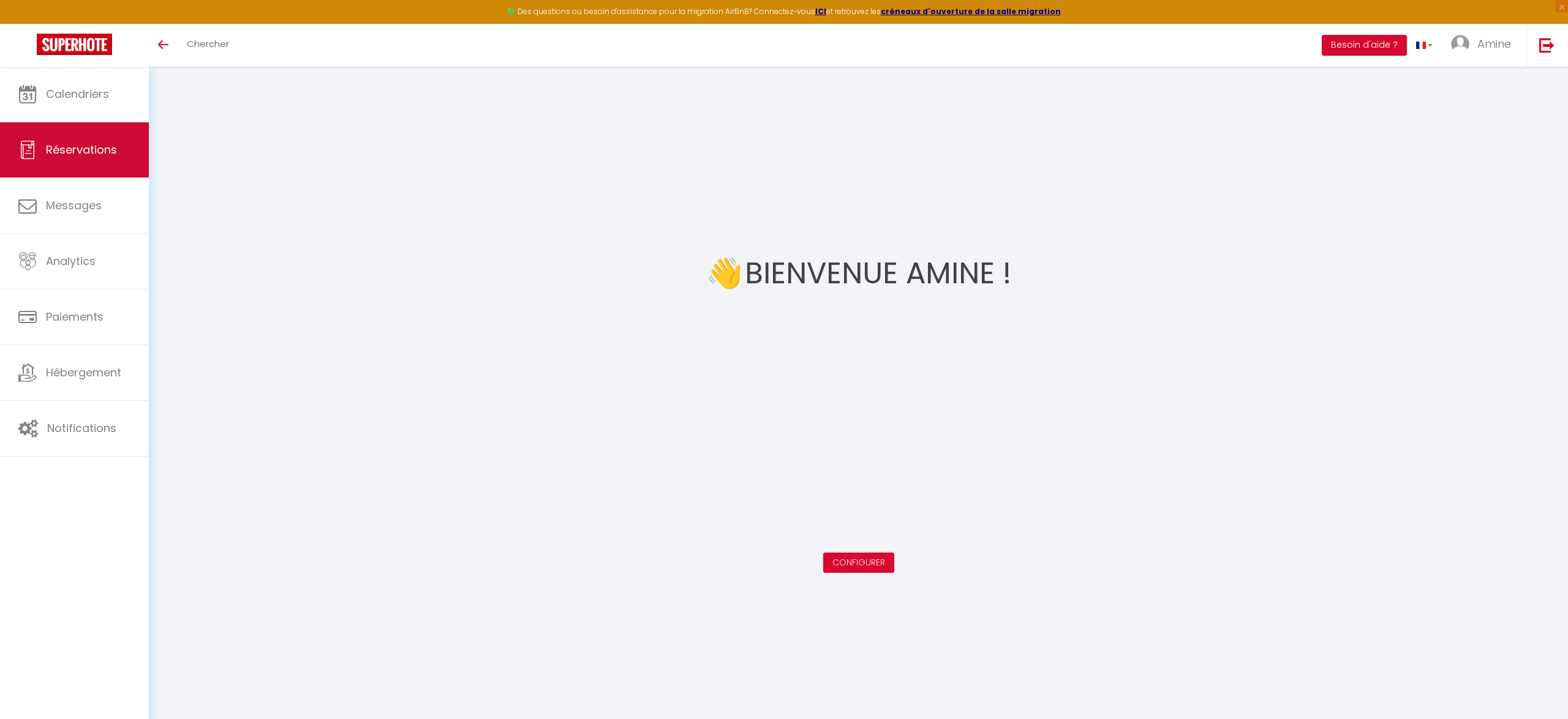
click at [88, 158] on link "Réservations" at bounding box center [74, 150] width 149 height 55
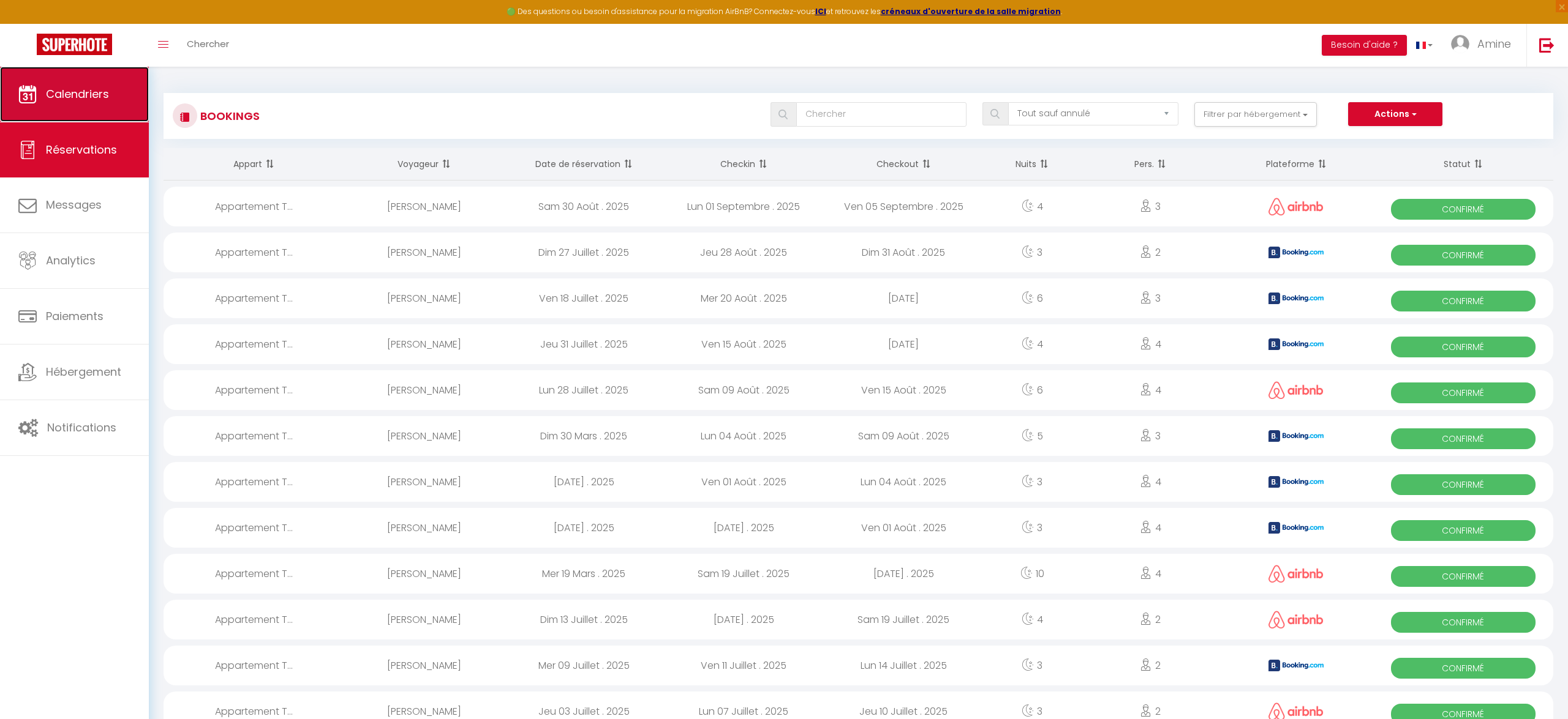
click at [105, 89] on span "Calendriers" at bounding box center [77, 93] width 63 height 16
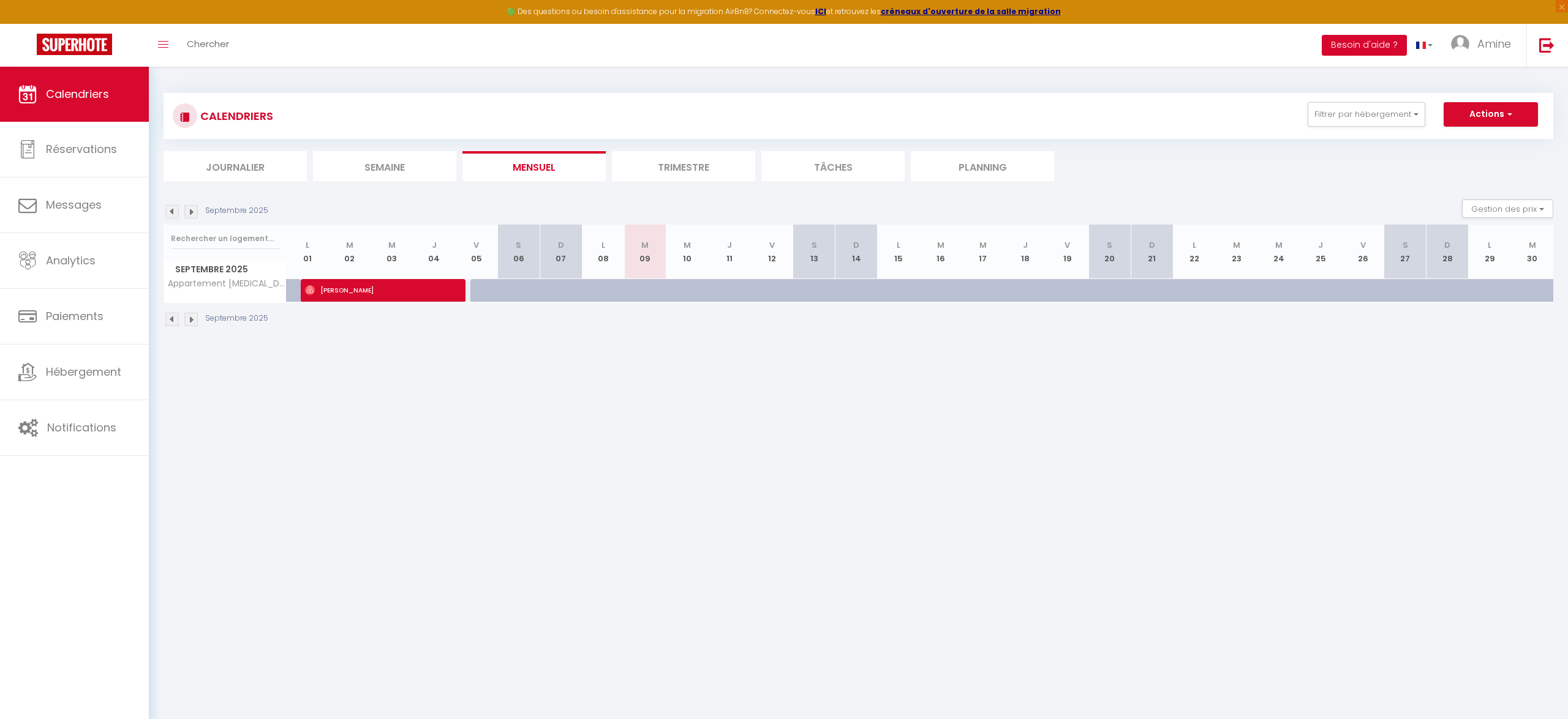
click at [1381, 48] on button "Besoin d'aide ?" at bounding box center [1364, 45] width 85 height 21
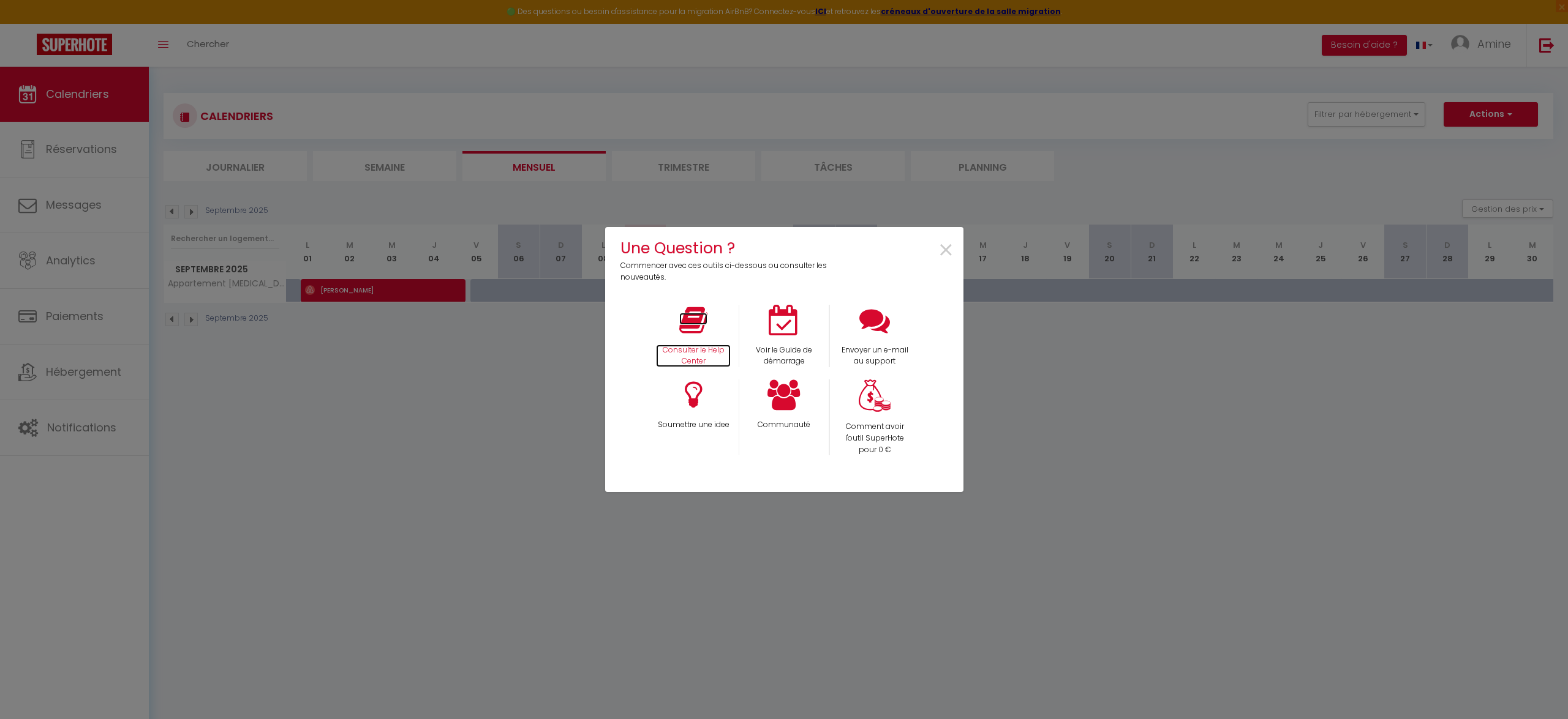
click at [702, 328] on icon at bounding box center [693, 319] width 28 height 30
click at [891, 442] on p "Comment avoir l'outil SuperHote pour 0 €" at bounding box center [874, 438] width 74 height 35
